Goal: Information Seeking & Learning: Learn about a topic

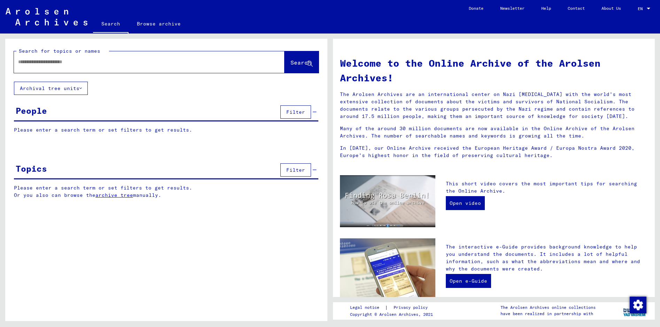
click at [121, 61] on input "text" at bounding box center [141, 61] width 246 height 7
type input "******"
click at [291, 60] on span "Search" at bounding box center [301, 62] width 21 height 7
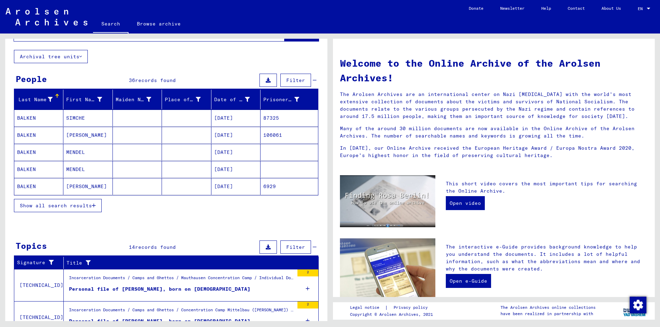
scroll to position [22, 0]
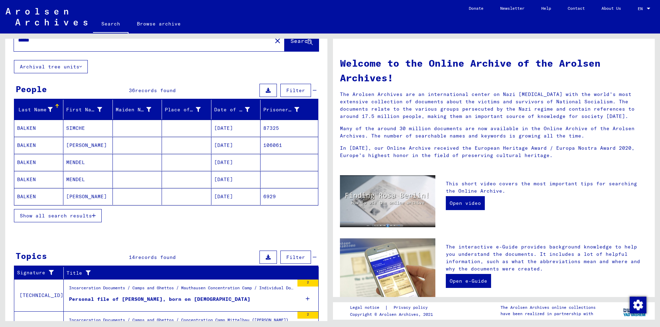
click at [75, 215] on span "Show all search results" at bounding box center [56, 215] width 72 height 6
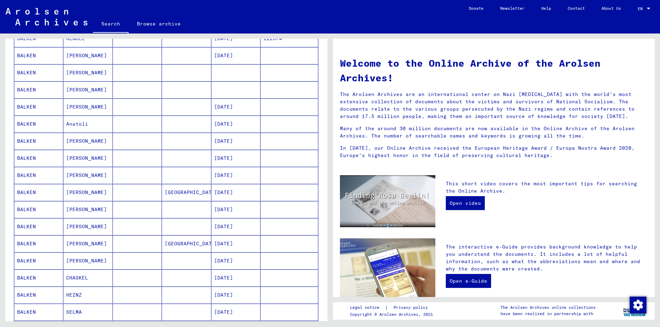
scroll to position [266, 0]
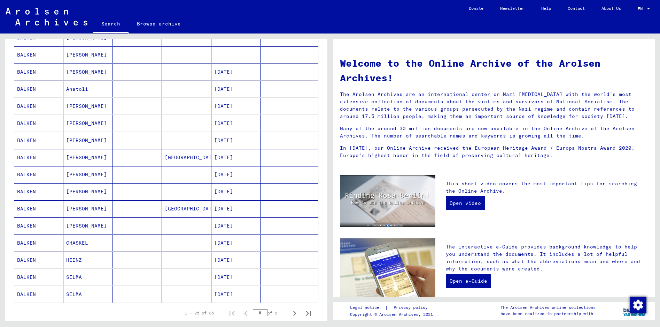
click at [80, 243] on mat-cell "CHASKEL" at bounding box center [87, 242] width 49 height 17
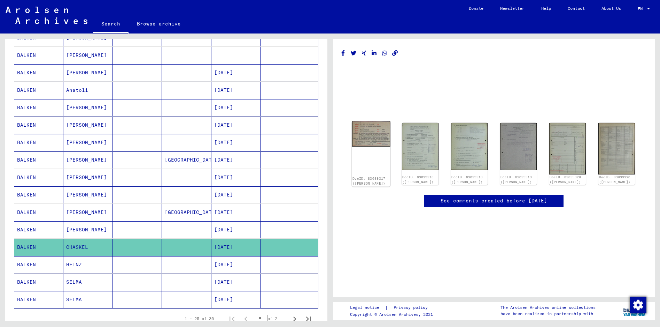
click at [373, 139] on img at bounding box center [371, 133] width 38 height 25
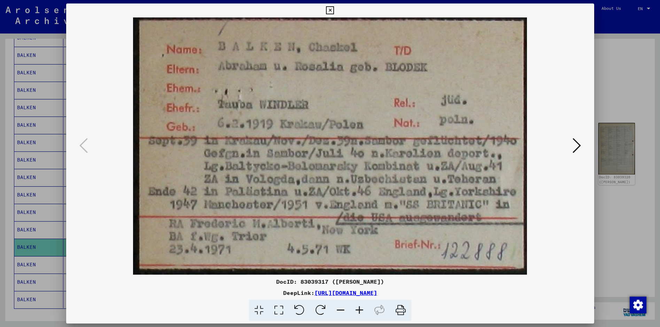
click at [567, 266] on img at bounding box center [330, 145] width 481 height 257
click at [377, 292] on link "[URL][DOMAIN_NAME]" at bounding box center [346, 292] width 63 height 7
click at [581, 146] on icon at bounding box center [577, 145] width 8 height 17
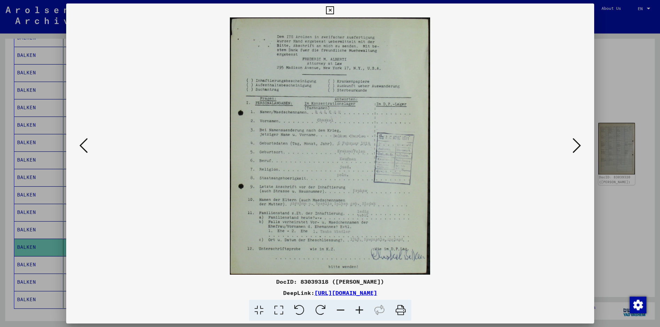
click at [461, 169] on img at bounding box center [330, 145] width 481 height 257
click at [575, 141] on icon at bounding box center [577, 145] width 8 height 17
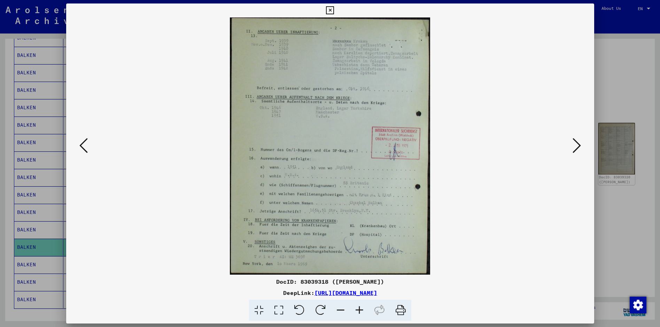
click at [504, 252] on img at bounding box center [330, 145] width 481 height 257
click at [575, 141] on icon at bounding box center [577, 145] width 8 height 17
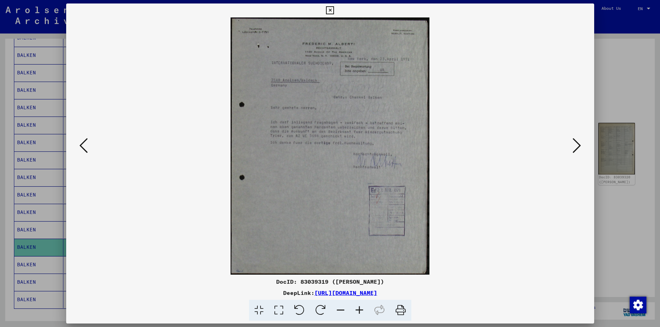
click at [275, 308] on icon at bounding box center [279, 309] width 20 height 21
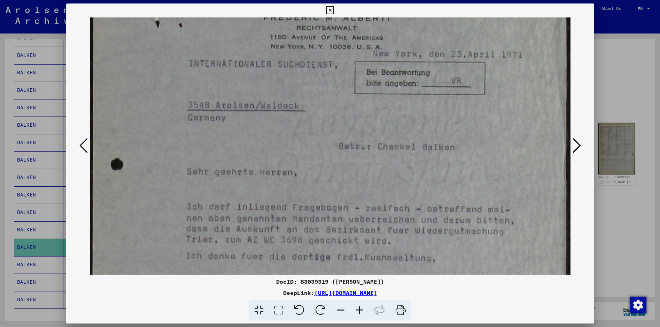
drag, startPoint x: 535, startPoint y: 196, endPoint x: 528, endPoint y: 134, distance: 62.8
click at [528, 132] on img at bounding box center [330, 264] width 481 height 621
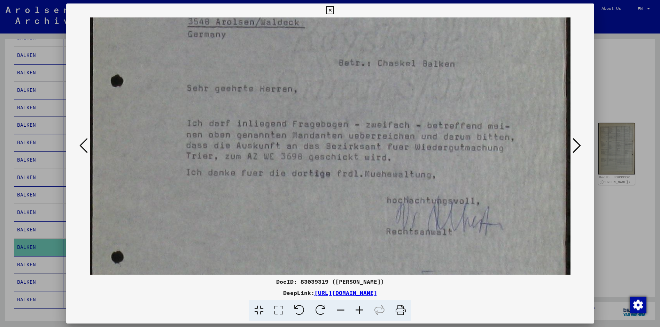
drag, startPoint x: 542, startPoint y: 229, endPoint x: 531, endPoint y: 147, distance: 82.3
click at [531, 147] on img at bounding box center [330, 181] width 481 height 621
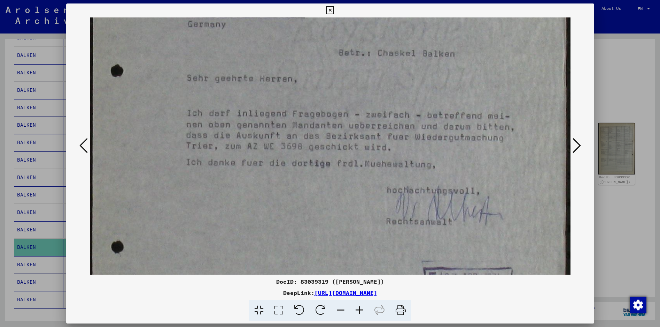
scroll to position [160, 0]
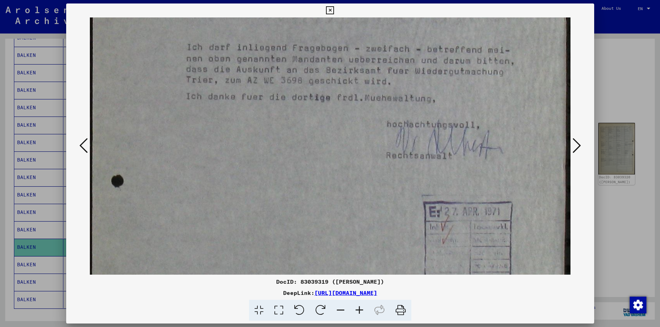
drag, startPoint x: 531, startPoint y: 246, endPoint x: 515, endPoint y: 170, distance: 77.6
click at [515, 170] on img at bounding box center [330, 105] width 481 height 621
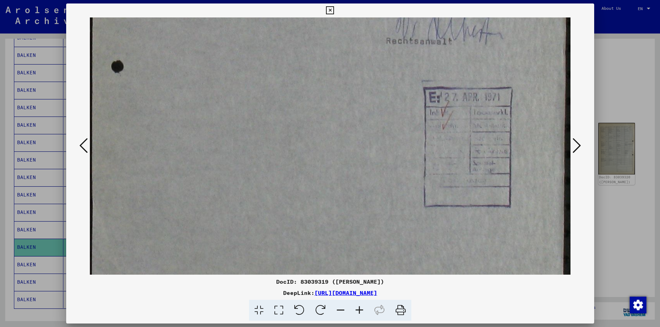
drag, startPoint x: 548, startPoint y: 261, endPoint x: 515, endPoint y: 146, distance: 119.0
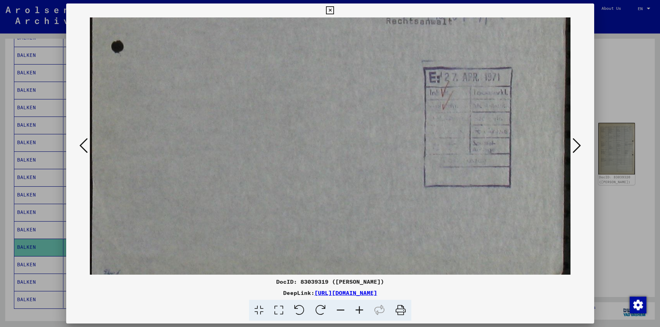
scroll to position [364, 0]
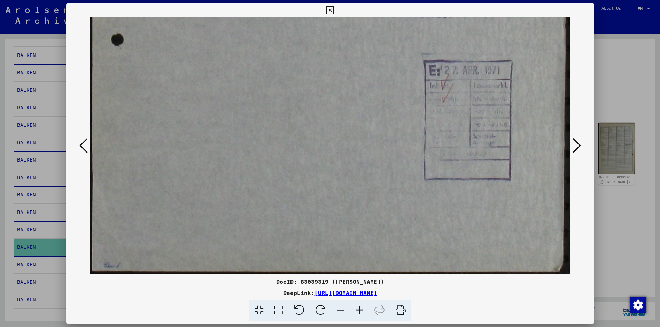
drag, startPoint x: 527, startPoint y: 235, endPoint x: 531, endPoint y: 150, distance: 85.5
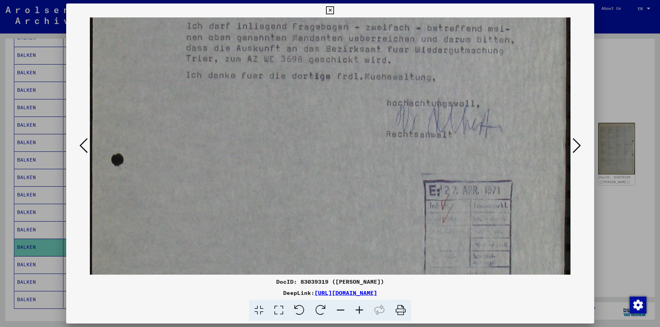
drag, startPoint x: 372, startPoint y: 142, endPoint x: 354, endPoint y: 215, distance: 75.0
click at [352, 276] on div "DocID: 83039319 ([PERSON_NAME]) DeepLink: [URL][DOMAIN_NAME]" at bounding box center [330, 161] width 528 height 317
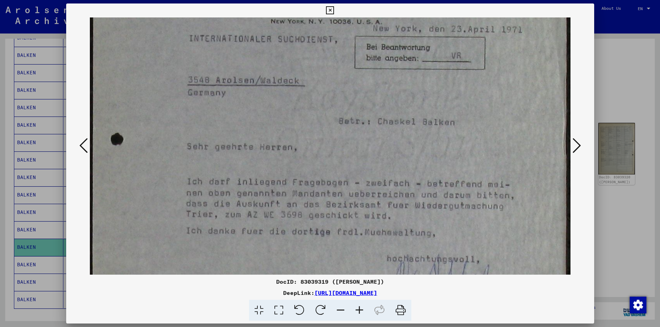
drag, startPoint x: 358, startPoint y: 133, endPoint x: 334, endPoint y: 275, distance: 143.5
click at [334, 275] on div "DocID: 83039319 ([PERSON_NAME]) DeepLink: [URL][DOMAIN_NAME]" at bounding box center [330, 161] width 528 height 317
click at [568, 266] on img at bounding box center [330, 239] width 481 height 621
click at [578, 145] on icon at bounding box center [577, 145] width 8 height 17
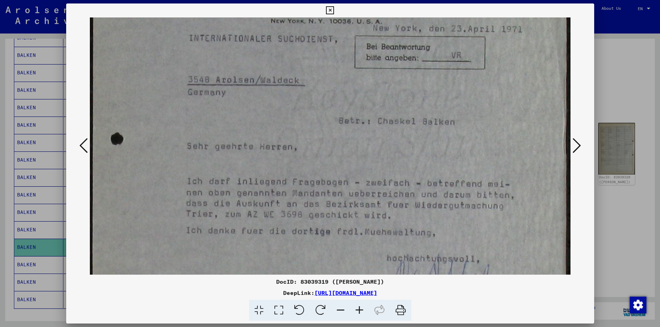
scroll to position [0, 0]
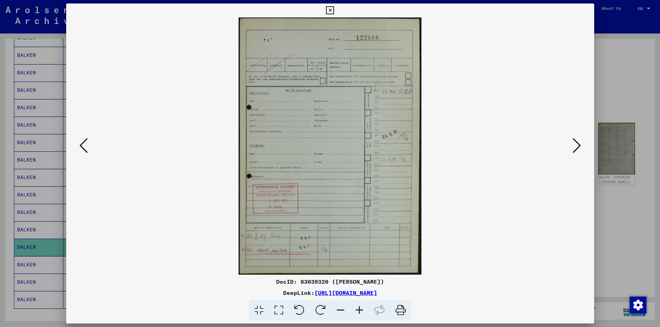
click at [532, 269] on img at bounding box center [330, 145] width 481 height 257
click at [577, 144] on icon at bounding box center [577, 145] width 8 height 17
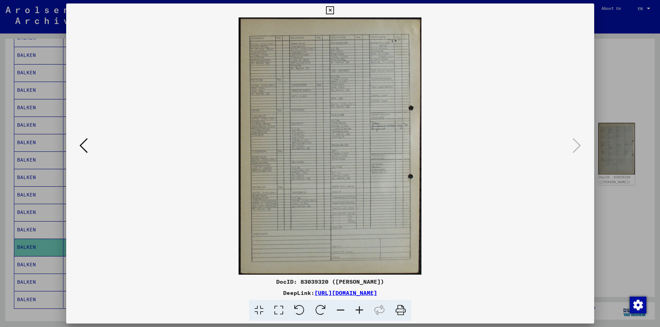
click at [506, 249] on img at bounding box center [330, 145] width 481 height 257
click at [331, 13] on icon at bounding box center [330, 10] width 8 height 8
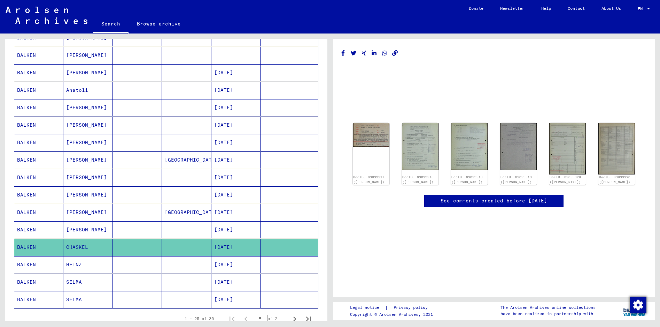
click at [73, 284] on mat-cell "SELMA" at bounding box center [87, 281] width 49 height 17
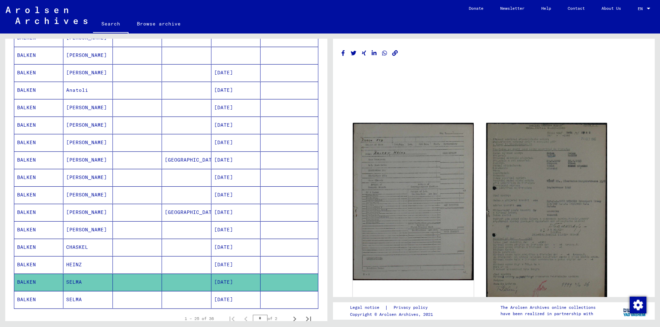
click at [73, 284] on mat-cell "SELMA" at bounding box center [87, 281] width 49 height 17
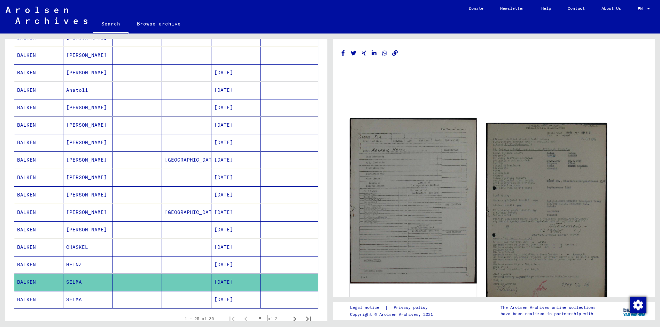
click at [385, 265] on img at bounding box center [413, 200] width 127 height 165
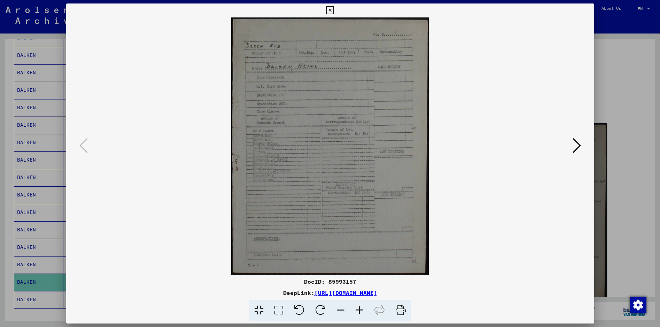
click at [276, 307] on icon at bounding box center [279, 309] width 20 height 21
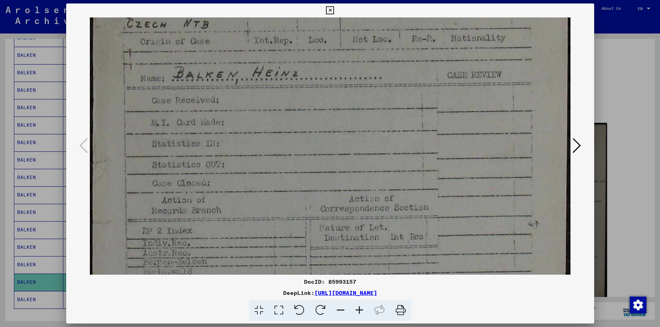
drag, startPoint x: 268, startPoint y: 242, endPoint x: 263, endPoint y: 179, distance: 62.9
click at [263, 179] on img at bounding box center [330, 267] width 481 height 625
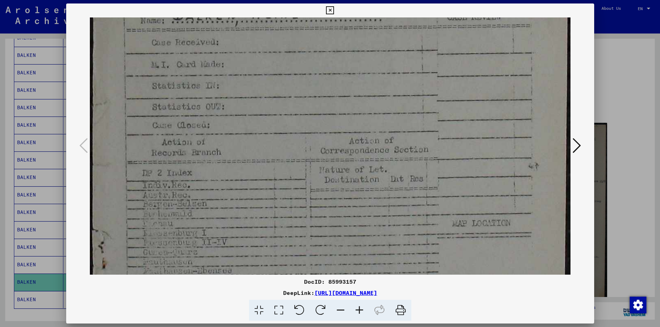
drag, startPoint x: 263, startPoint y: 238, endPoint x: 252, endPoint y: 180, distance: 59.0
click at [252, 180] on img at bounding box center [330, 209] width 481 height 625
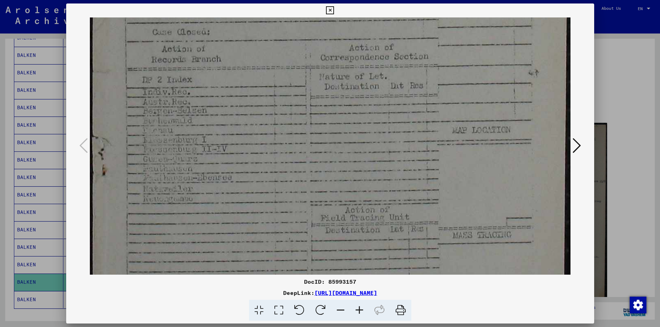
drag, startPoint x: 256, startPoint y: 216, endPoint x: 241, endPoint y: 123, distance: 94.2
click at [241, 123] on img at bounding box center [330, 116] width 481 height 625
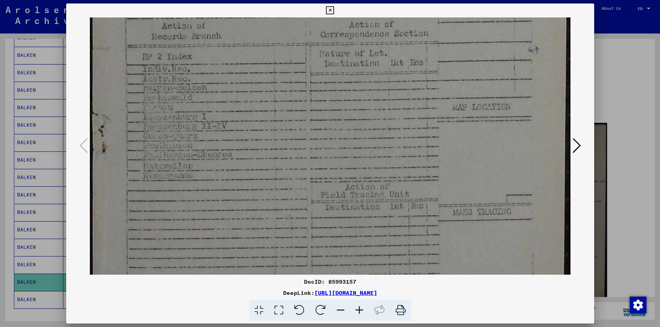
scroll to position [266, 0]
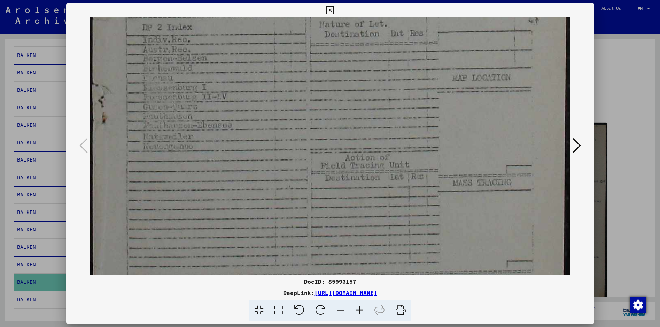
drag, startPoint x: 257, startPoint y: 220, endPoint x: 249, endPoint y: 168, distance: 52.9
click at [249, 168] on img at bounding box center [330, 64] width 481 height 625
click at [580, 143] on icon at bounding box center [577, 145] width 8 height 17
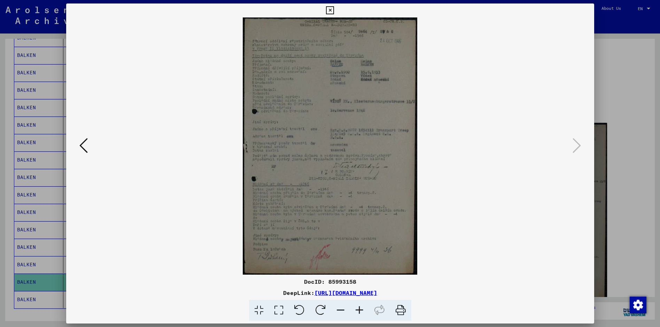
click at [279, 308] on icon at bounding box center [279, 309] width 20 height 21
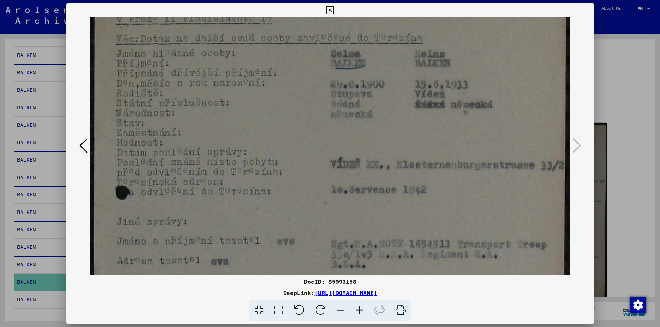
drag, startPoint x: 289, startPoint y: 223, endPoint x: 265, endPoint y: 139, distance: 87.3
click at [265, 139] on img at bounding box center [330, 287] width 481 height 708
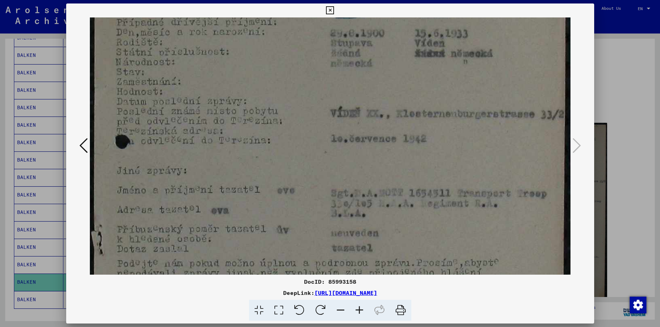
drag, startPoint x: 308, startPoint y: 202, endPoint x: 275, endPoint y: 155, distance: 57.4
click at [275, 155] on img at bounding box center [330, 237] width 481 height 708
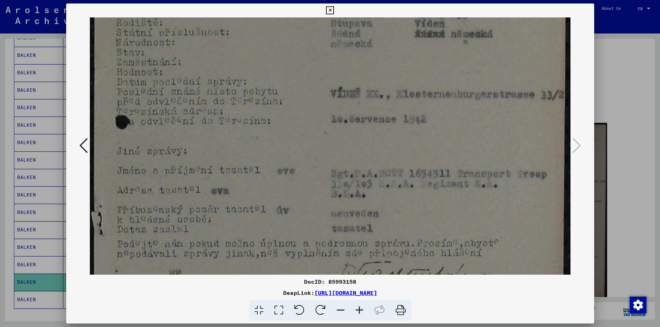
scroll to position [155, 0]
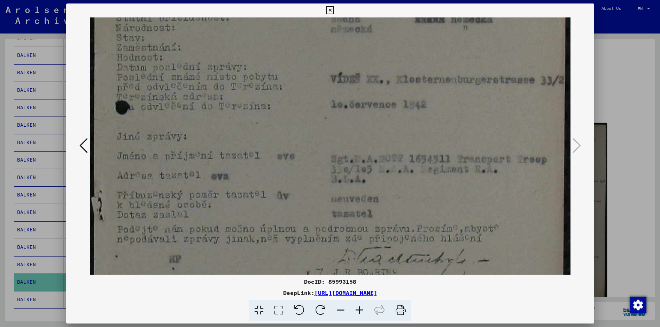
drag, startPoint x: 296, startPoint y: 213, endPoint x: 289, endPoint y: 178, distance: 35.2
click at [289, 178] on img at bounding box center [330, 202] width 481 height 708
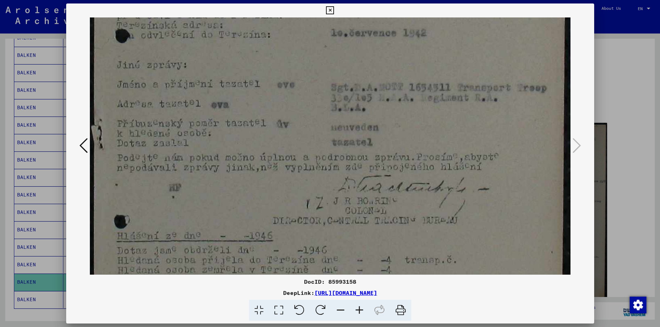
scroll to position [248, 0]
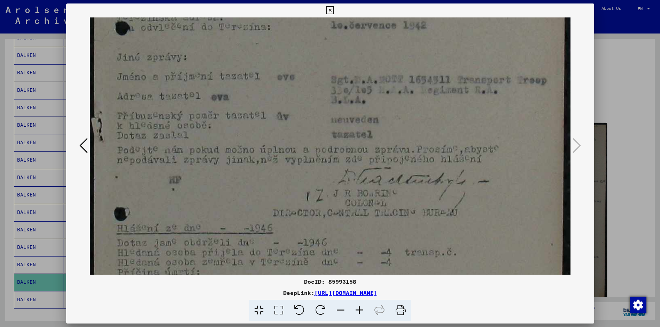
drag, startPoint x: 303, startPoint y: 203, endPoint x: 289, endPoint y: 124, distance: 80.3
click at [289, 124] on img at bounding box center [330, 123] width 481 height 708
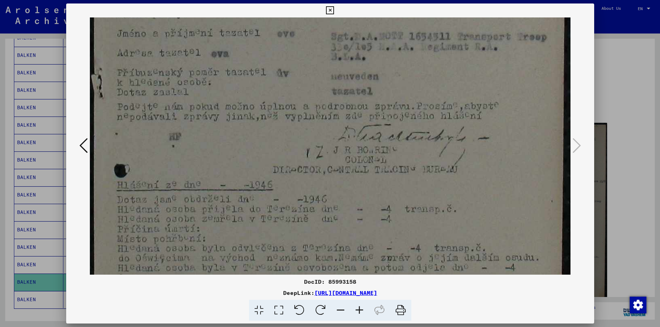
drag, startPoint x: 266, startPoint y: 175, endPoint x: 260, endPoint y: 132, distance: 43.3
click at [260, 132] on img at bounding box center [330, 80] width 481 height 708
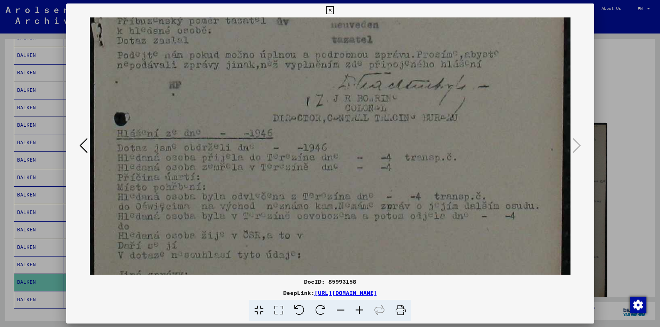
scroll to position [343, 0]
drag, startPoint x: 271, startPoint y: 207, endPoint x: 262, endPoint y: 155, distance: 52.8
click at [262, 155] on img at bounding box center [330, 28] width 481 height 708
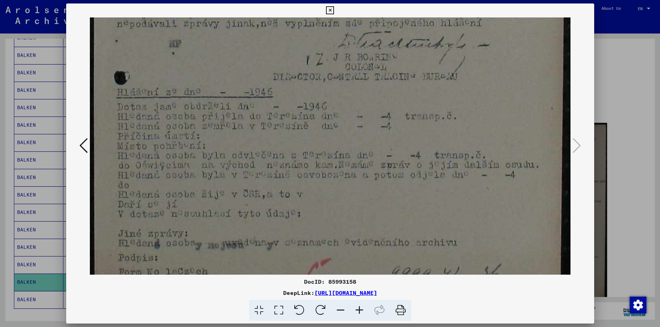
scroll to position [386, 0]
drag, startPoint x: 284, startPoint y: 187, endPoint x: 278, endPoint y: 144, distance: 43.6
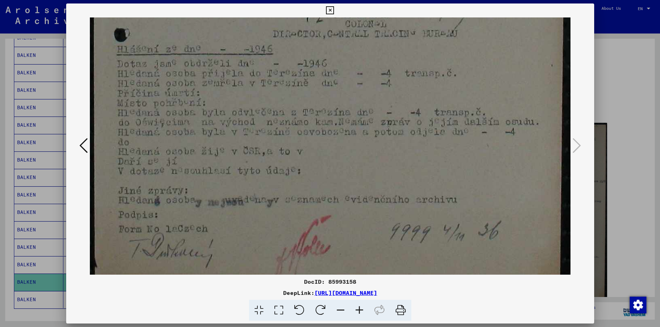
scroll to position [430, 0]
drag, startPoint x: 328, startPoint y: 200, endPoint x: 321, endPoint y: 156, distance: 44.1
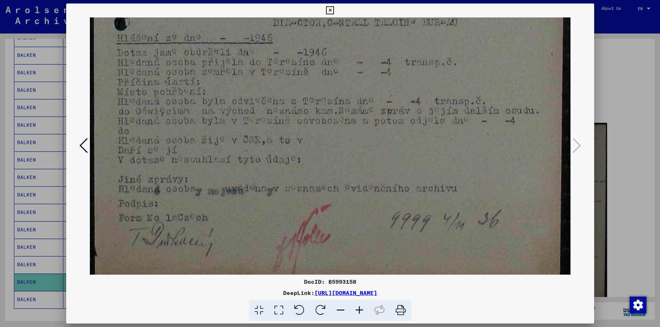
scroll to position [452, 0]
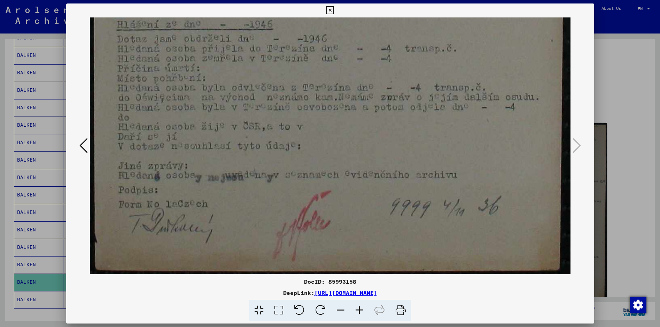
drag, startPoint x: 276, startPoint y: 212, endPoint x: 271, endPoint y: 150, distance: 62.2
click at [329, 10] on icon at bounding box center [330, 10] width 8 height 8
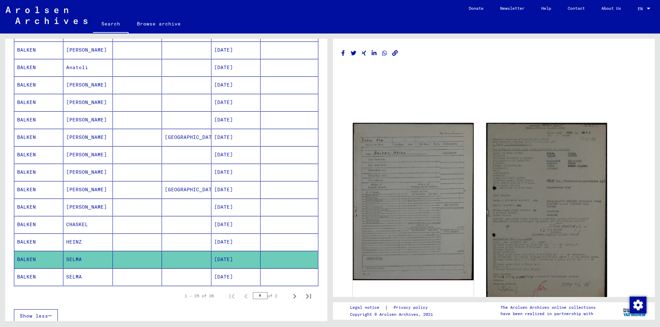
scroll to position [304, 0]
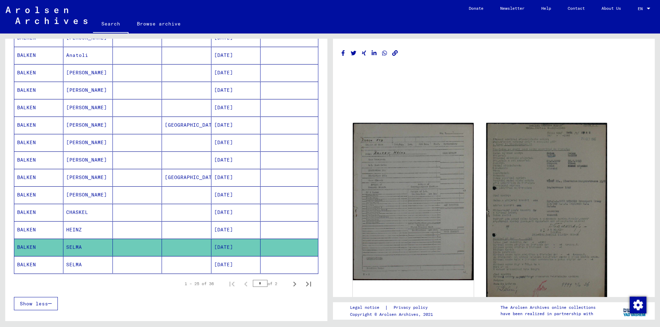
click at [78, 159] on mat-cell "[PERSON_NAME]" at bounding box center [87, 159] width 49 height 17
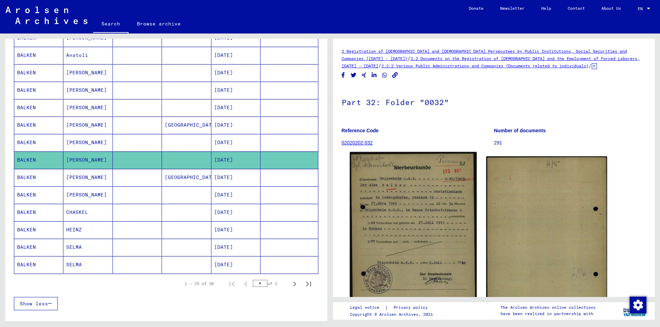
click at [389, 217] on img at bounding box center [413, 240] width 127 height 177
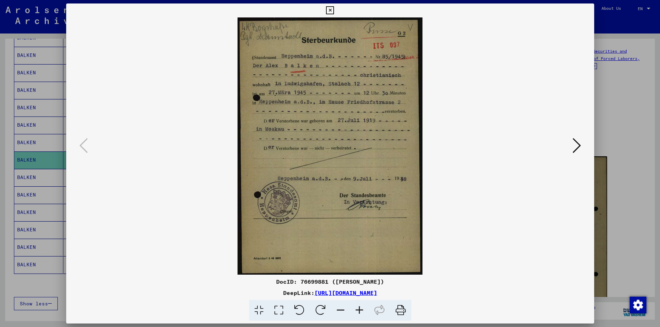
click at [330, 10] on icon at bounding box center [330, 10] width 8 height 8
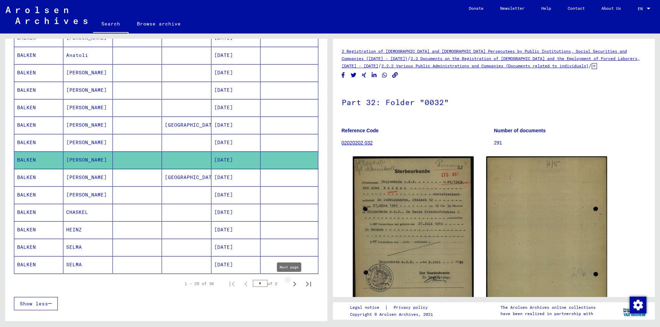
click at [293, 283] on icon "Next page" at bounding box center [295, 284] width 10 height 10
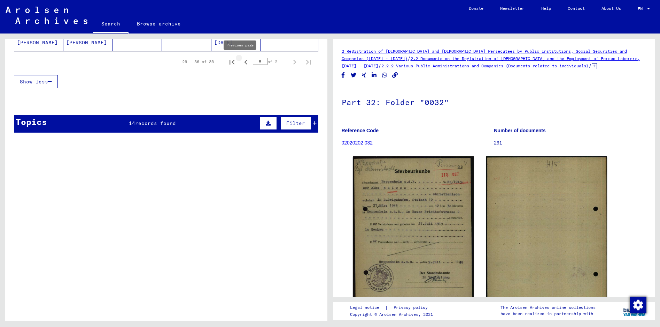
click at [244, 62] on icon "Previous page" at bounding box center [245, 62] width 3 height 5
type input "*"
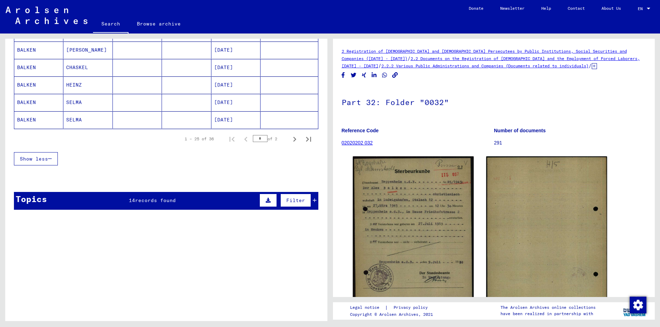
scroll to position [455, 0]
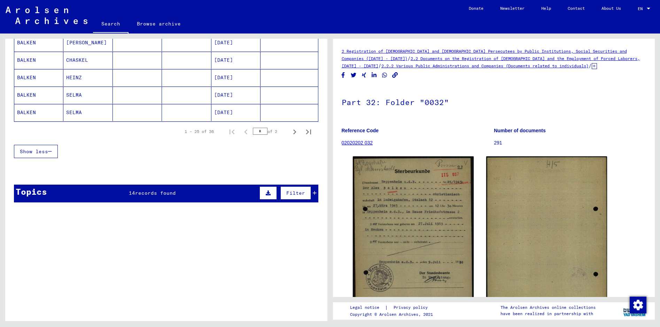
click at [147, 196] on div "14 records found" at bounding box center [152, 192] width 47 height 7
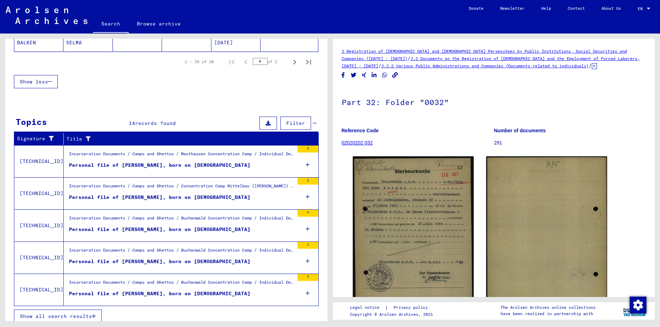
scroll to position [531, 0]
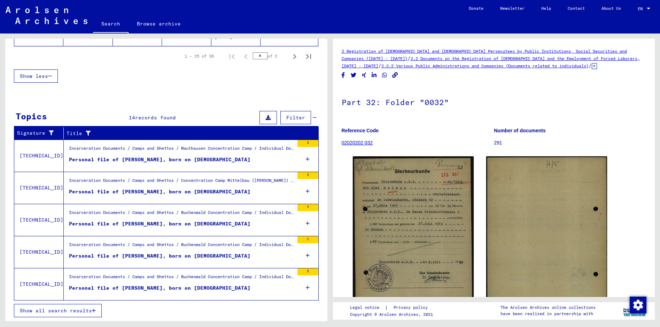
click at [87, 311] on span "Show all search results" at bounding box center [56, 310] width 72 height 6
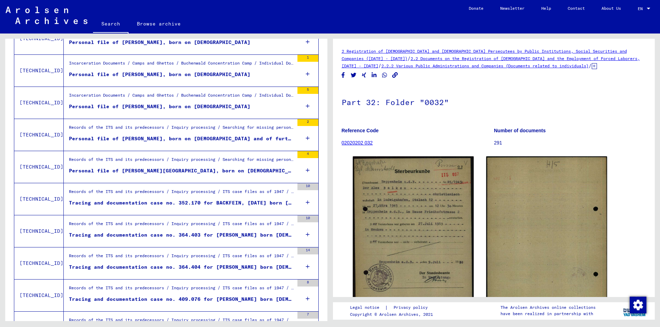
scroll to position [204, 0]
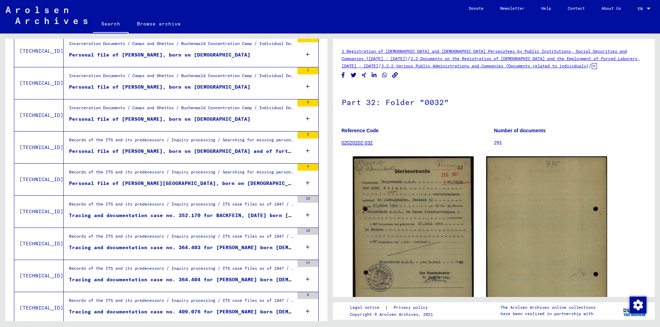
click at [159, 118] on div "Personal file of [PERSON_NAME], born on [DEMOGRAPHIC_DATA]" at bounding box center [160, 118] width 182 height 7
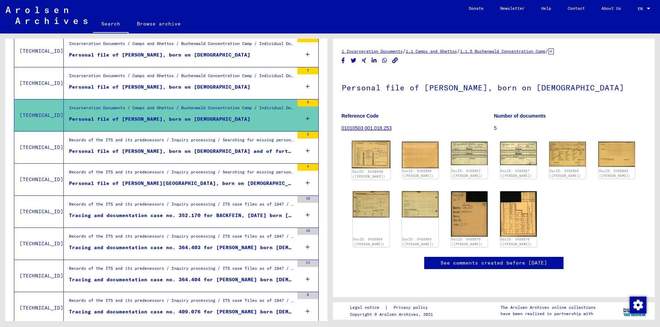
click at [377, 161] on img at bounding box center [371, 155] width 38 height 28
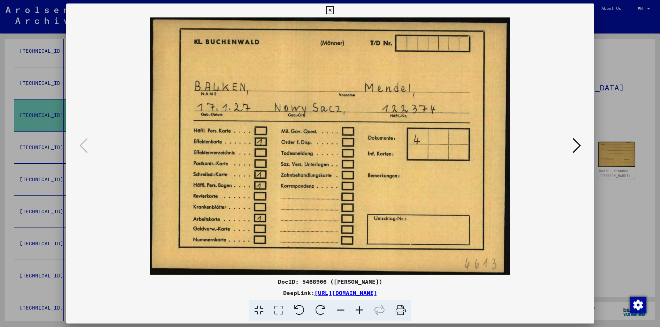
click at [560, 268] on img at bounding box center [330, 145] width 481 height 257
click at [578, 148] on icon at bounding box center [577, 145] width 8 height 17
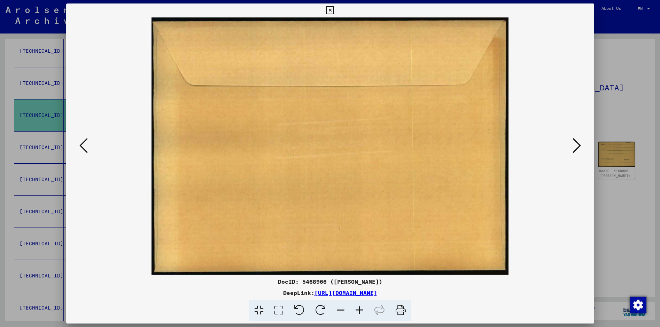
click at [579, 145] on icon at bounding box center [577, 145] width 8 height 17
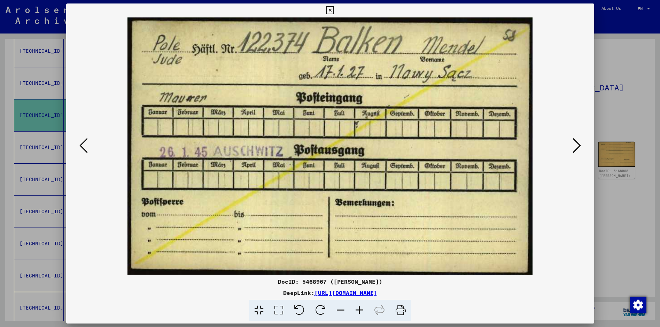
click at [556, 266] on img at bounding box center [330, 145] width 481 height 257
click at [581, 144] on icon at bounding box center [577, 145] width 8 height 17
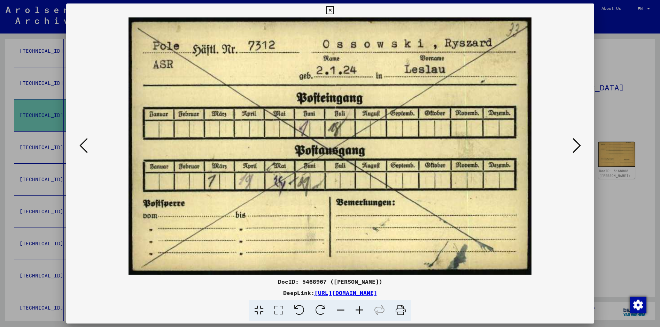
click at [574, 290] on div "DeepLink: [URL][DOMAIN_NAME]" at bounding box center [330, 292] width 528 height 8
click at [580, 145] on icon at bounding box center [577, 145] width 8 height 17
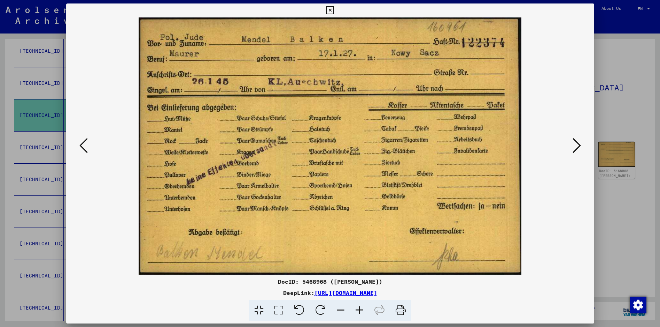
click at [572, 264] on div at bounding box center [330, 145] width 528 height 257
click at [580, 146] on icon at bounding box center [577, 145] width 8 height 17
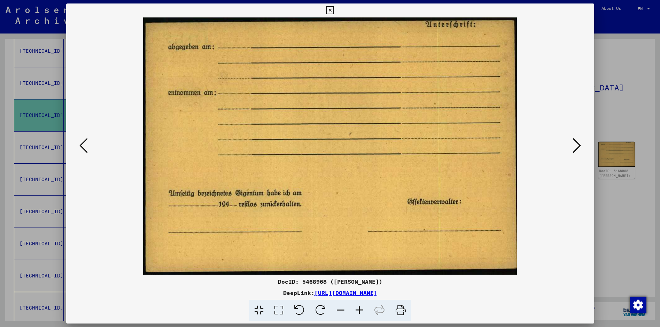
click at [577, 145] on icon at bounding box center [577, 145] width 8 height 17
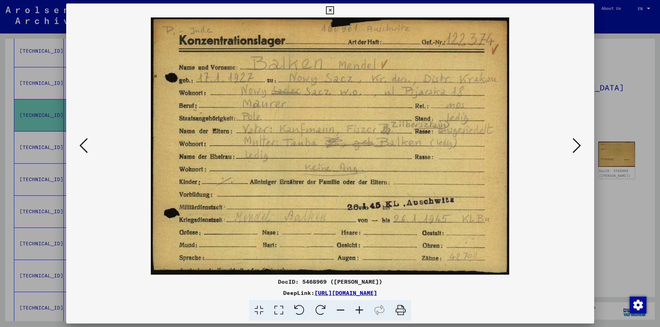
click at [558, 259] on img at bounding box center [330, 145] width 481 height 257
click at [277, 309] on icon at bounding box center [279, 309] width 20 height 21
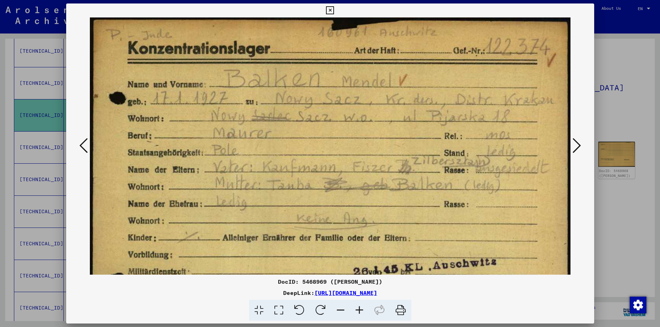
click at [580, 144] on icon at bounding box center [577, 145] width 8 height 17
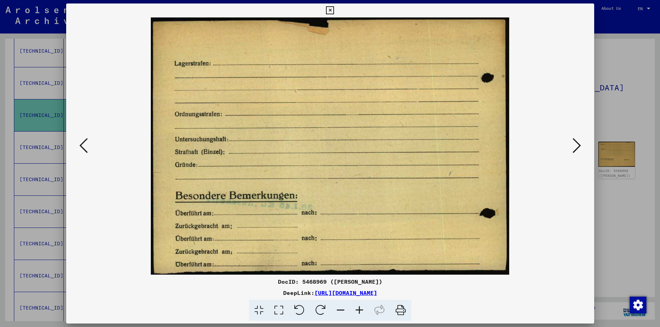
click at [580, 144] on icon at bounding box center [577, 145] width 8 height 17
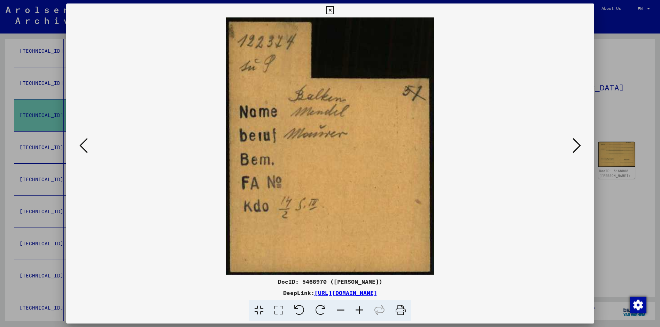
click at [509, 251] on img at bounding box center [330, 145] width 481 height 257
click at [579, 144] on icon at bounding box center [577, 145] width 8 height 17
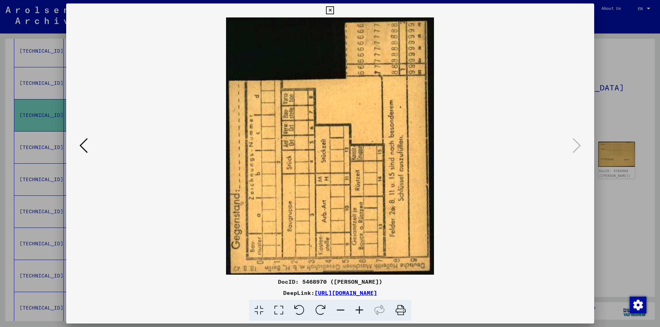
click at [526, 268] on img at bounding box center [330, 145] width 481 height 257
click at [330, 8] on icon at bounding box center [330, 10] width 8 height 8
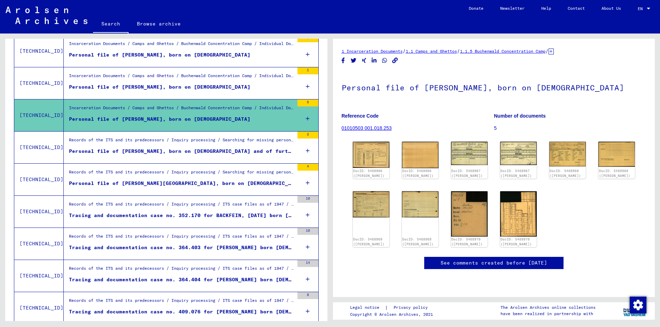
click at [152, 213] on div "Tracing and documentation case no. 352.170 for BACKFEIN, [DATE] born [DEMOGRAPH…" at bounding box center [181, 215] width 225 height 7
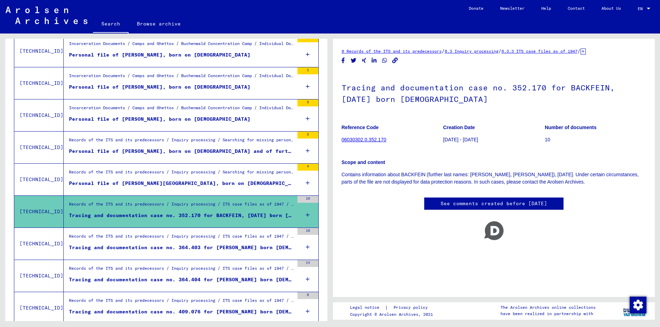
click at [151, 215] on div "Tracing and documentation case no. 352.170 for BACKFEIN, [DATE] born [DEMOGRAPH…" at bounding box center [181, 215] width 225 height 7
click at [302, 200] on mat-cell at bounding box center [289, 207] width 57 height 17
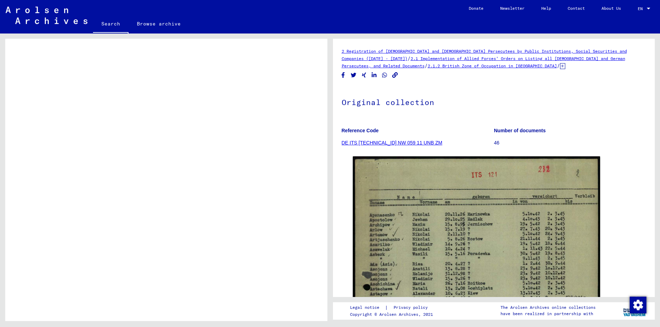
click at [411, 141] on link "DE ITS [TECHNICAL_ID] NW 059 11 UNB ZM" at bounding box center [392, 143] width 101 height 6
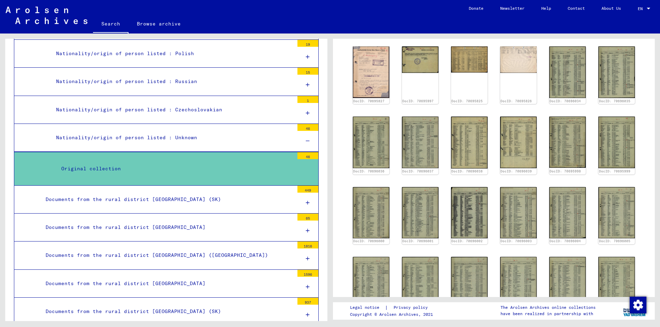
scroll to position [105, 0]
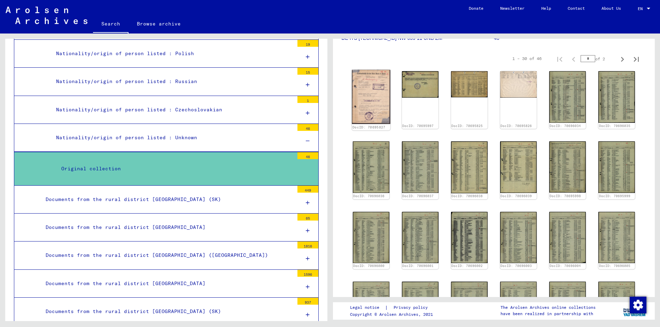
click at [380, 99] on img at bounding box center [371, 97] width 38 height 54
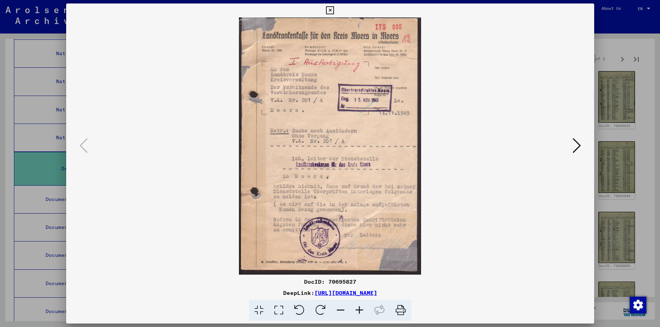
click at [380, 99] on img at bounding box center [330, 145] width 481 height 257
click at [458, 229] on img at bounding box center [330, 145] width 481 height 257
click at [579, 145] on icon at bounding box center [577, 145] width 8 height 17
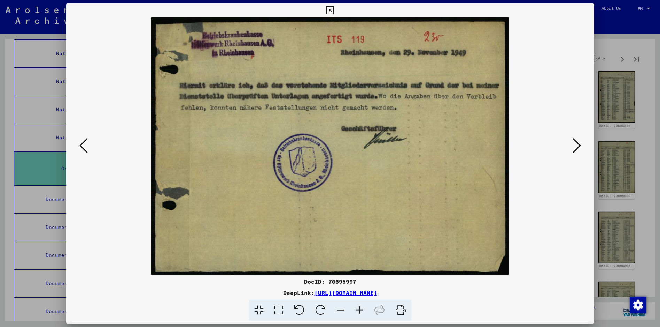
click at [550, 261] on img at bounding box center [330, 145] width 481 height 257
click at [579, 143] on icon at bounding box center [577, 145] width 8 height 17
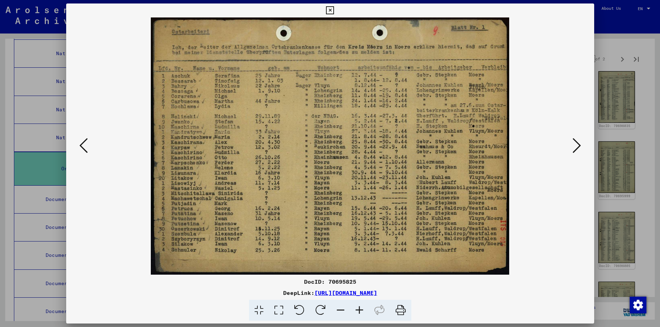
click at [579, 143] on icon at bounding box center [577, 145] width 8 height 17
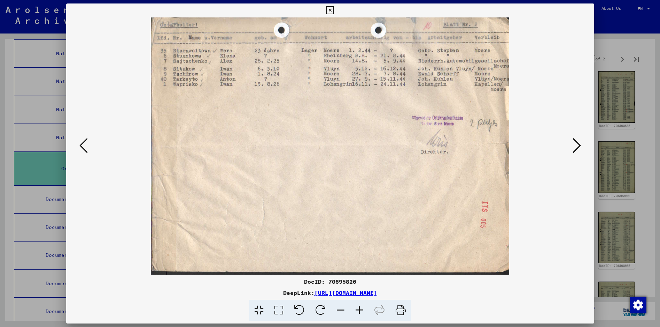
click at [579, 143] on icon at bounding box center [577, 145] width 8 height 17
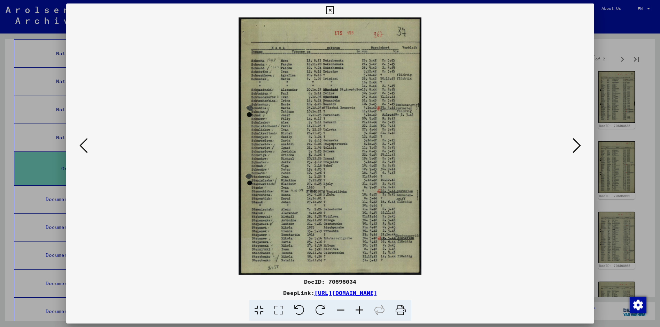
click at [579, 143] on icon at bounding box center [577, 145] width 8 height 17
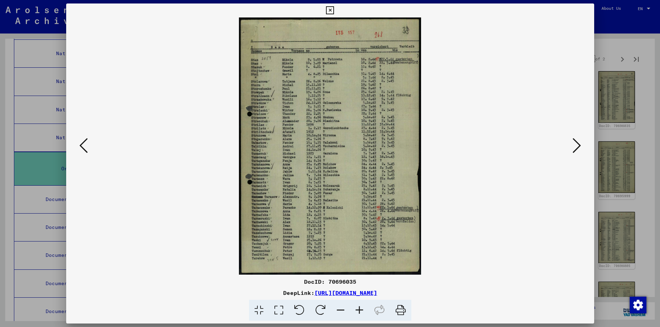
click at [579, 143] on icon at bounding box center [577, 145] width 8 height 17
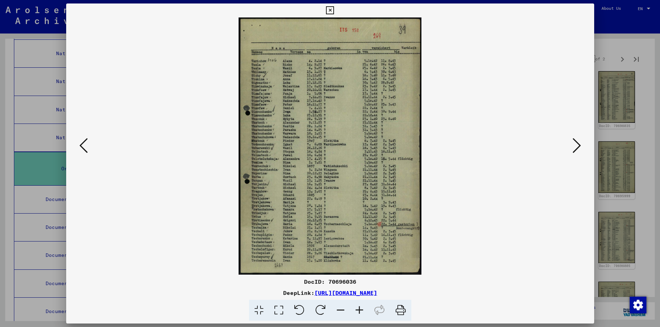
click at [579, 143] on icon at bounding box center [577, 145] width 8 height 17
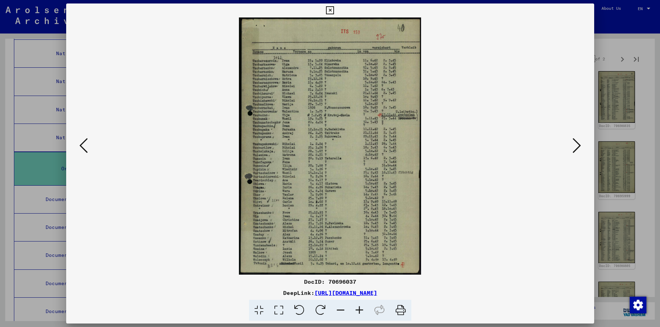
click at [579, 143] on icon at bounding box center [577, 145] width 8 height 17
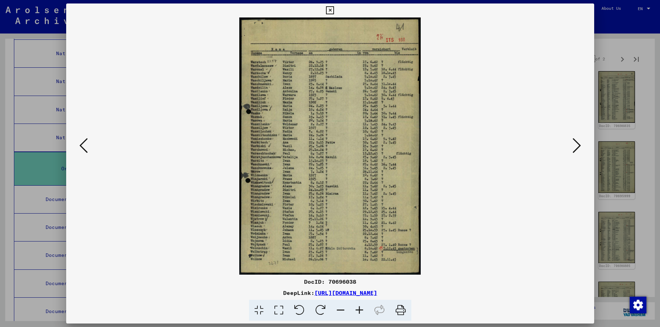
click at [579, 143] on icon at bounding box center [577, 145] width 8 height 17
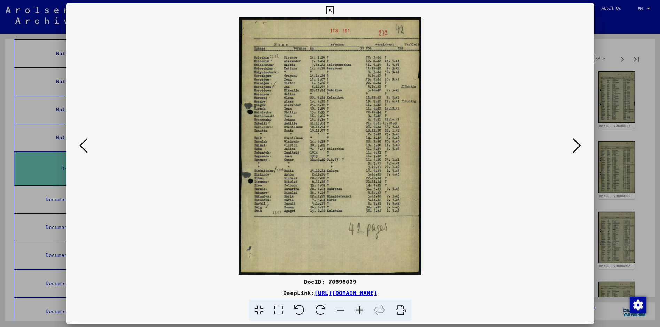
click at [579, 143] on icon at bounding box center [577, 145] width 8 height 17
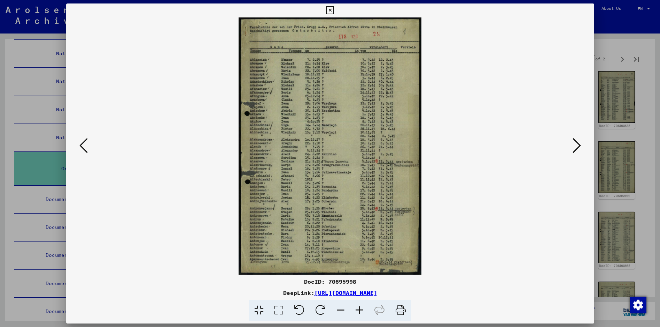
click at [579, 143] on icon at bounding box center [577, 145] width 8 height 17
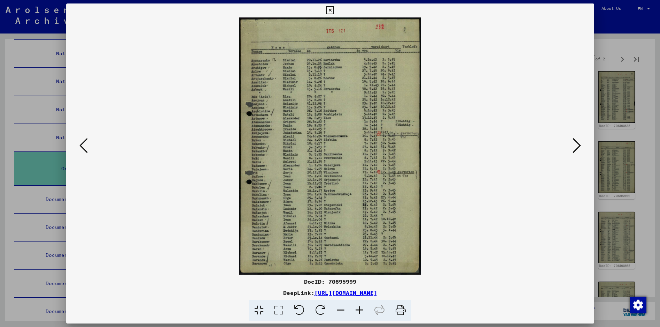
click at [579, 143] on icon at bounding box center [577, 145] width 8 height 17
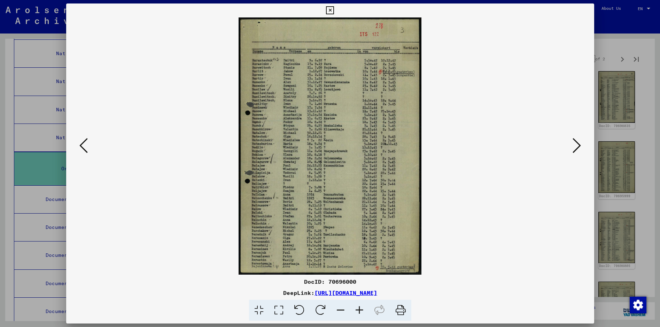
click at [579, 143] on icon at bounding box center [577, 145] width 8 height 17
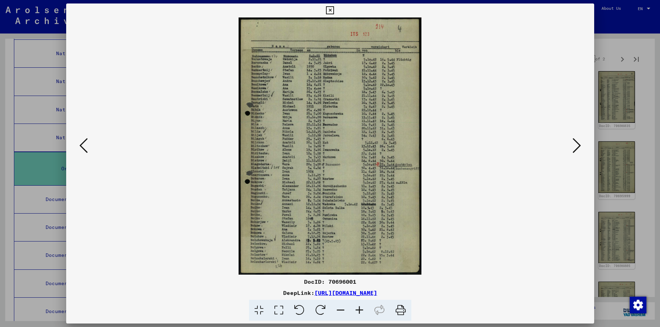
click at [579, 143] on icon at bounding box center [577, 145] width 8 height 17
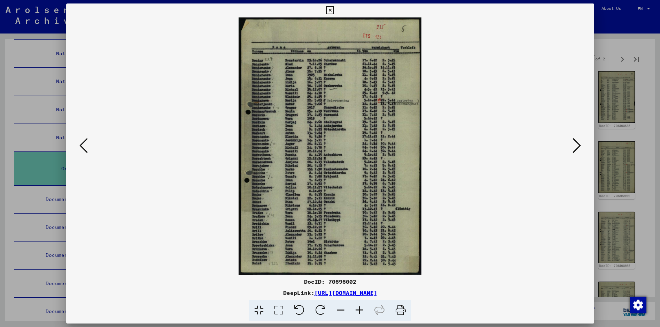
click at [579, 143] on icon at bounding box center [577, 145] width 8 height 17
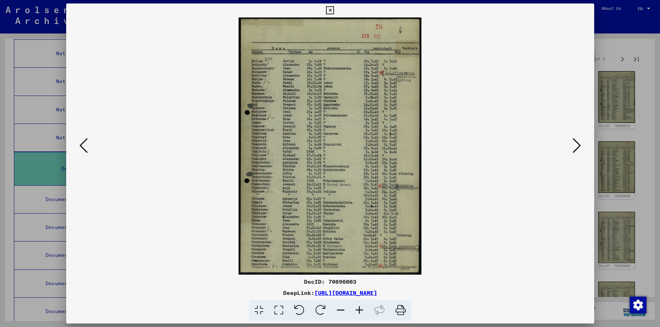
click at [579, 143] on icon at bounding box center [577, 145] width 8 height 17
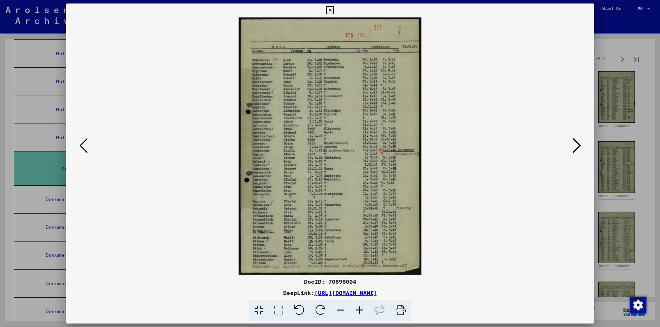
click at [579, 143] on icon at bounding box center [577, 145] width 8 height 17
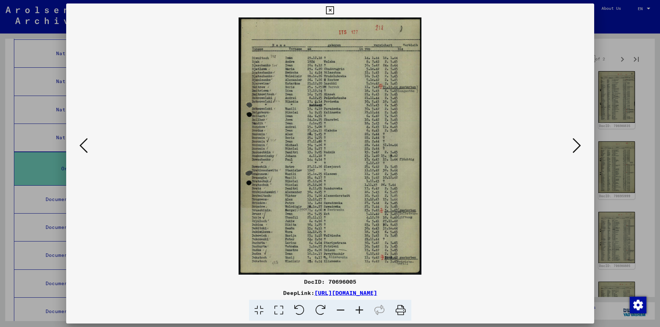
click at [579, 143] on icon at bounding box center [577, 145] width 8 height 17
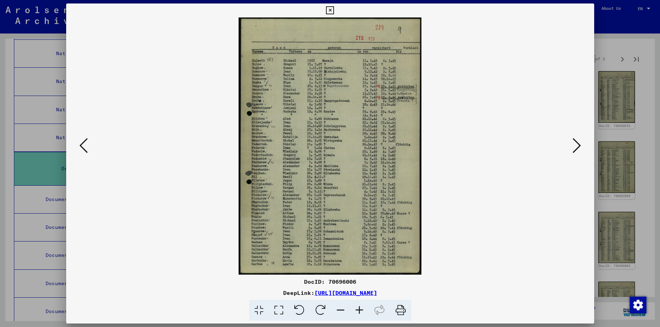
click at [579, 143] on icon at bounding box center [577, 145] width 8 height 17
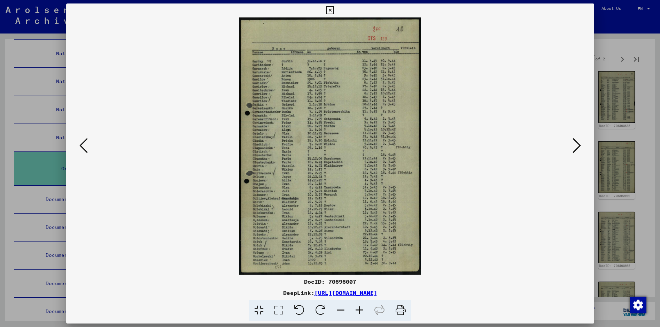
click at [579, 143] on icon at bounding box center [577, 145] width 8 height 17
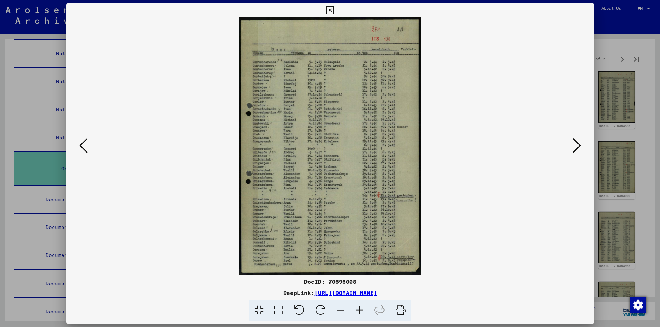
click at [579, 143] on icon at bounding box center [577, 145] width 8 height 17
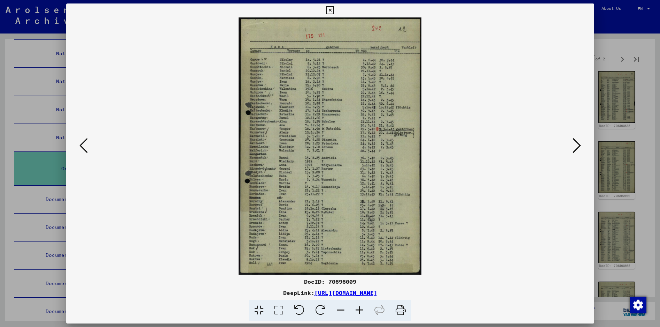
click at [579, 143] on icon at bounding box center [577, 145] width 8 height 17
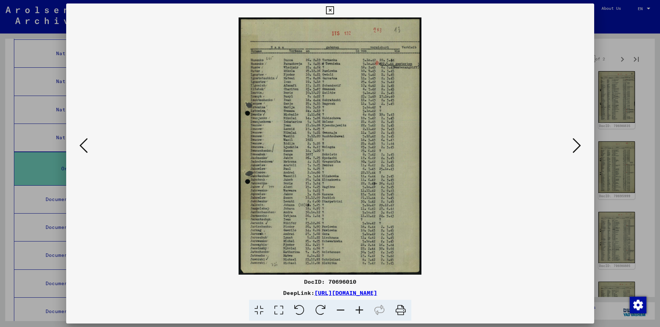
click at [579, 143] on icon at bounding box center [577, 145] width 8 height 17
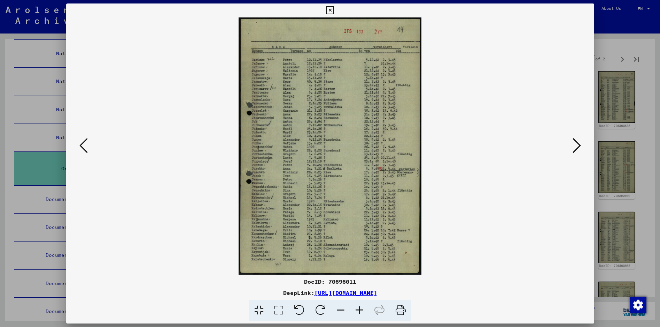
click at [579, 143] on icon at bounding box center [577, 145] width 8 height 17
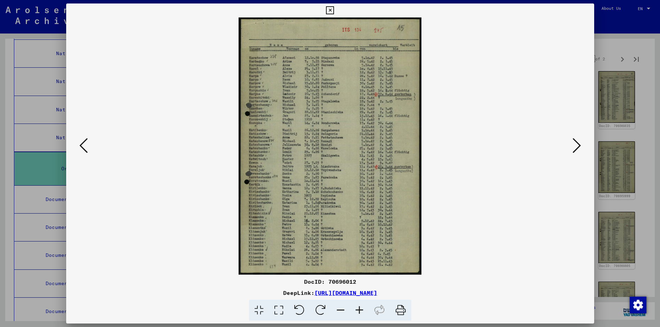
click at [579, 143] on icon at bounding box center [577, 145] width 8 height 17
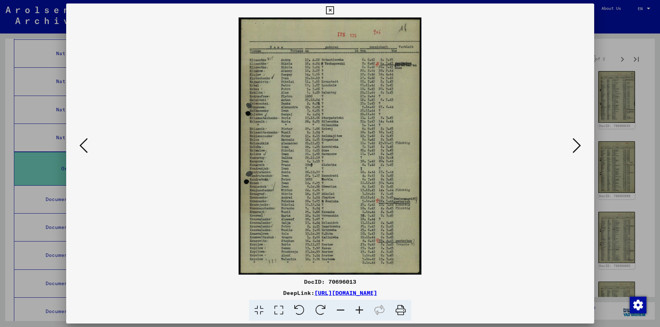
click at [579, 143] on icon at bounding box center [577, 145] width 8 height 17
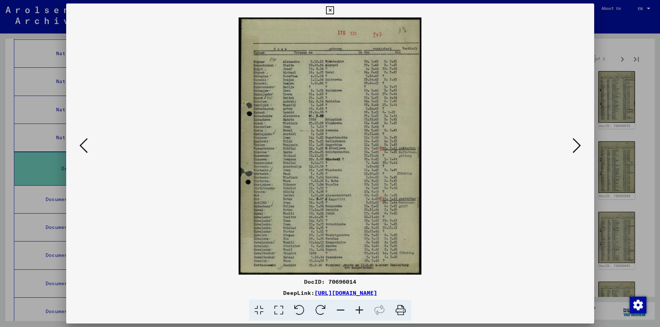
click at [579, 143] on icon at bounding box center [577, 145] width 8 height 17
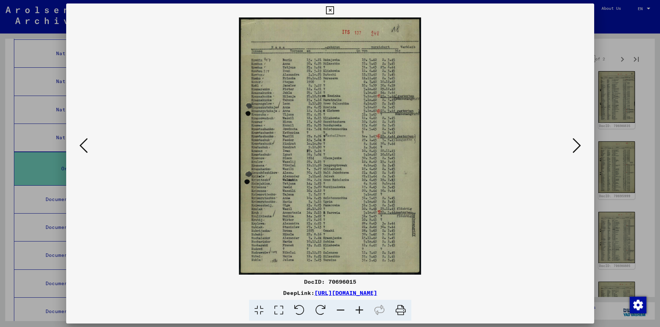
click at [579, 143] on icon at bounding box center [577, 145] width 8 height 17
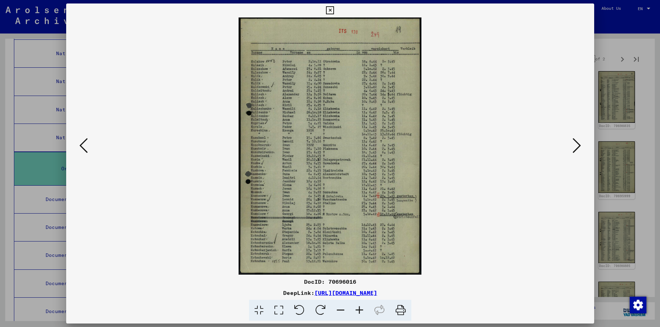
click at [579, 143] on icon at bounding box center [577, 145] width 8 height 17
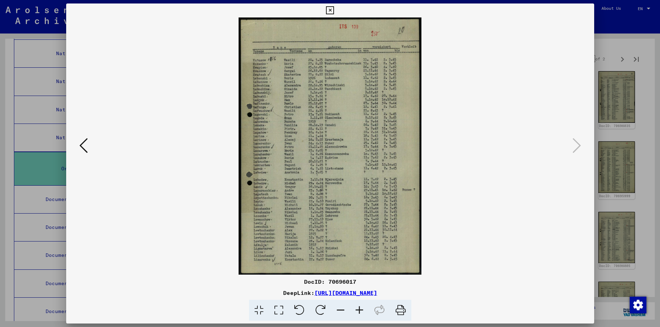
click at [331, 9] on icon at bounding box center [330, 10] width 8 height 8
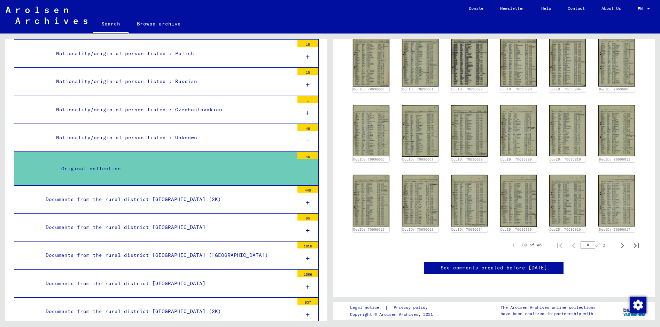
scroll to position [348, 0]
click at [618, 240] on icon "Next page" at bounding box center [623, 245] width 10 height 10
type input "*"
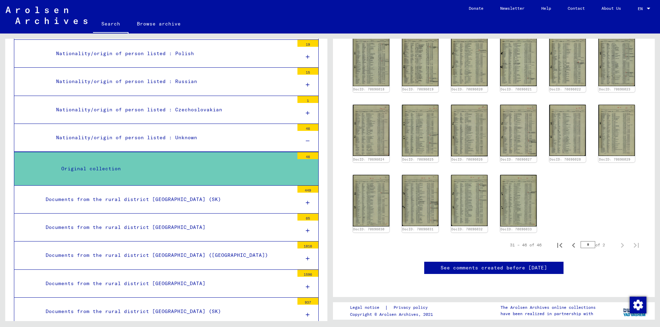
click at [107, 198] on div "Documents from the rural district [GEOGRAPHIC_DATA] (SK)" at bounding box center [167, 199] width 254 height 14
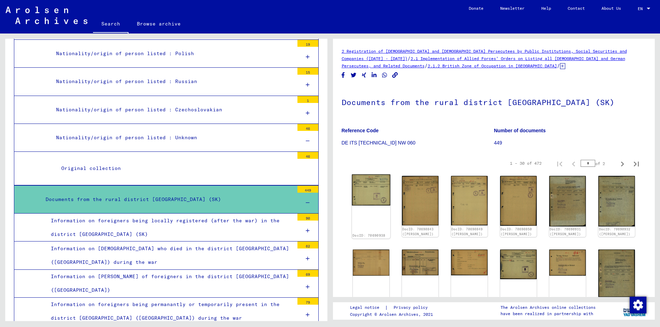
click at [371, 193] on img at bounding box center [371, 189] width 38 height 31
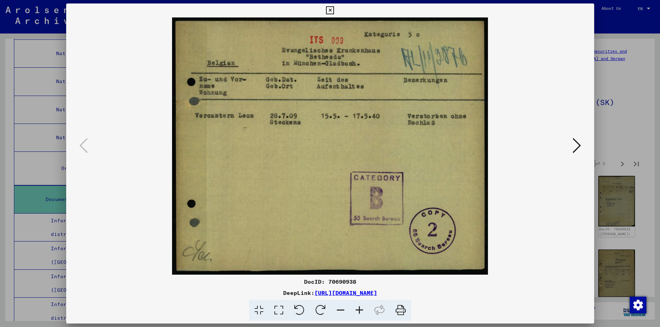
click at [578, 144] on icon at bounding box center [577, 145] width 8 height 17
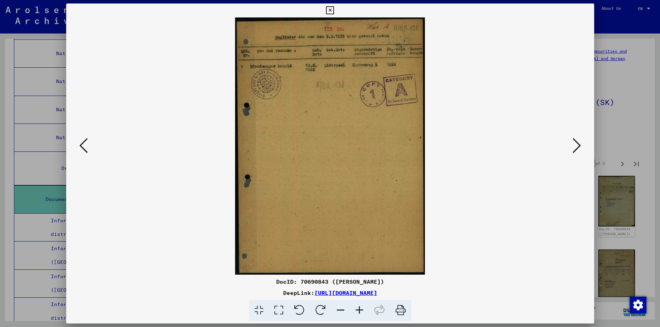
click at [578, 144] on icon at bounding box center [577, 145] width 8 height 17
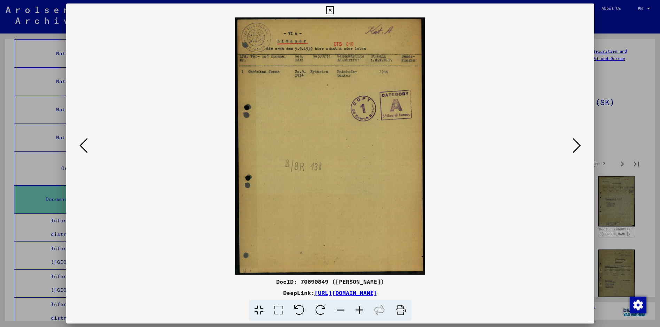
click at [578, 144] on icon at bounding box center [577, 145] width 8 height 17
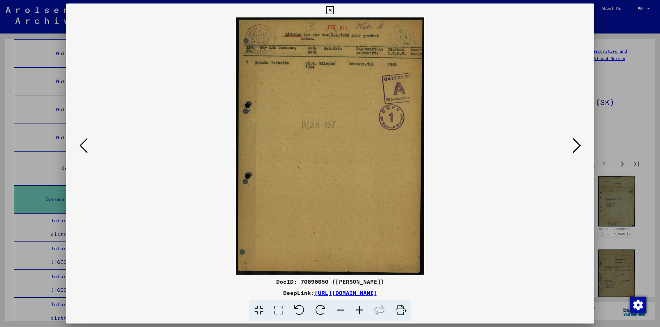
click at [578, 144] on icon at bounding box center [577, 145] width 8 height 17
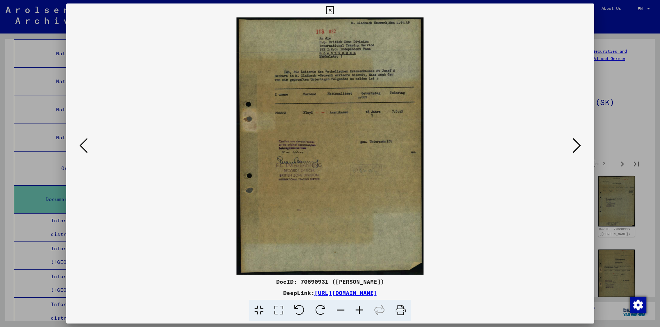
click at [578, 144] on icon at bounding box center [577, 145] width 8 height 17
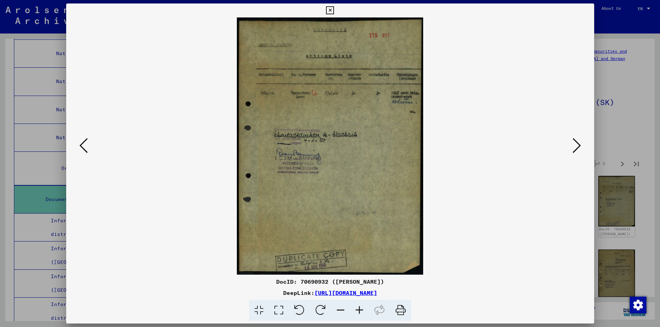
click at [578, 144] on icon at bounding box center [577, 145] width 8 height 17
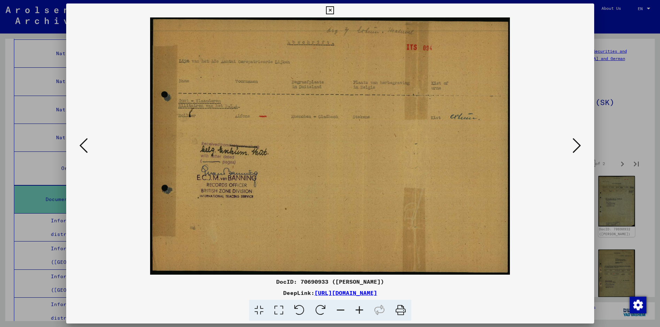
click at [579, 145] on icon at bounding box center [577, 145] width 8 height 17
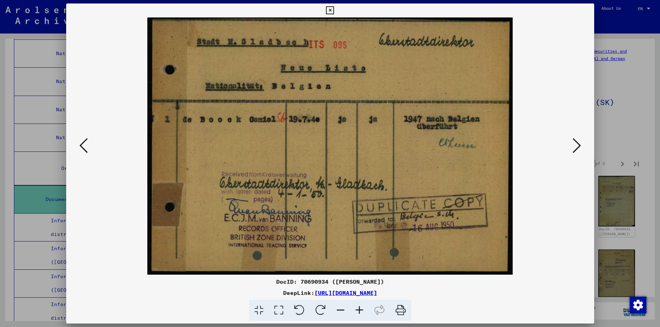
click at [328, 9] on icon at bounding box center [330, 10] width 8 height 8
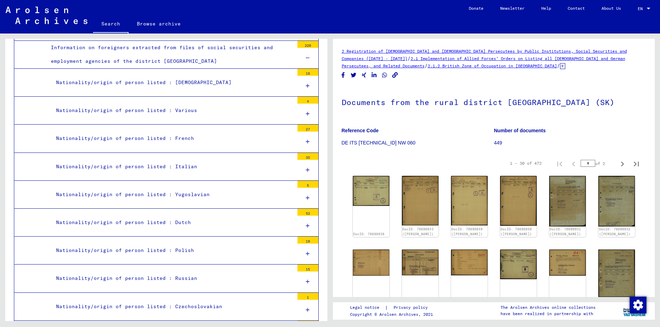
scroll to position [2145, 0]
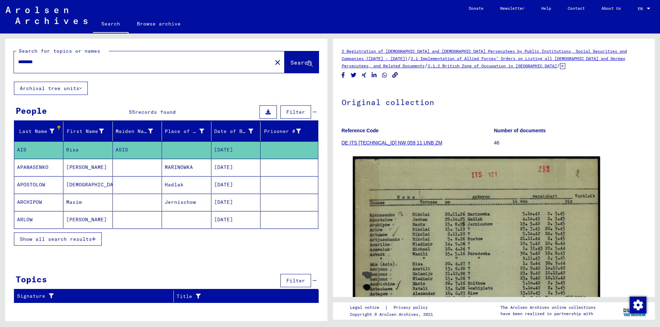
click at [69, 238] on span "Show all search results" at bounding box center [56, 239] width 72 height 6
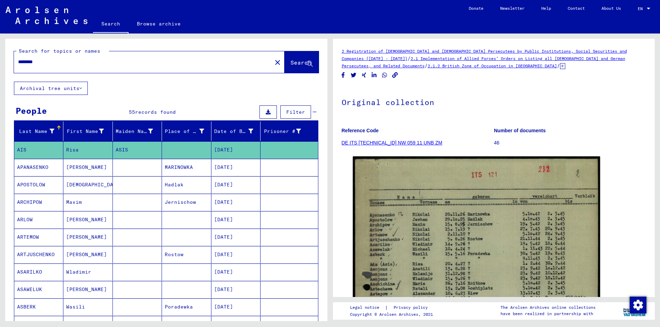
click at [60, 61] on input "********" at bounding box center [143, 61] width 250 height 7
type input "*"
type input "******"
click at [291, 62] on span "Search" at bounding box center [301, 62] width 21 height 7
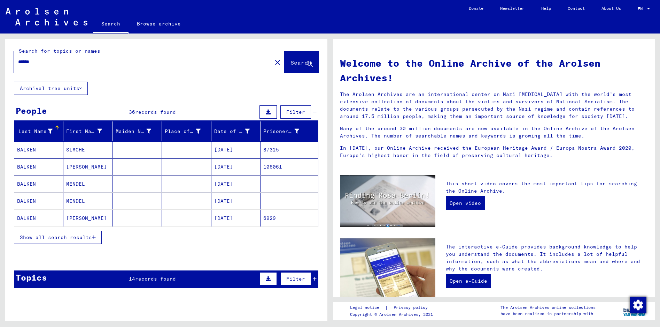
click at [73, 238] on span "Show all search results" at bounding box center [56, 237] width 72 height 6
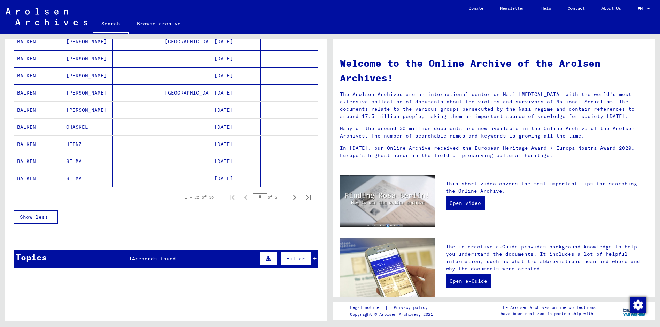
scroll to position [383, 0]
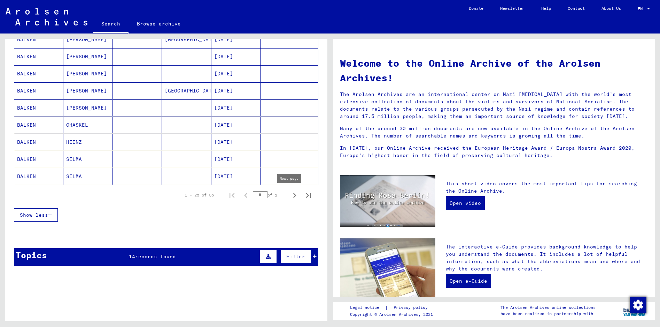
click at [290, 196] on icon "Next page" at bounding box center [295, 195] width 10 height 10
type input "*"
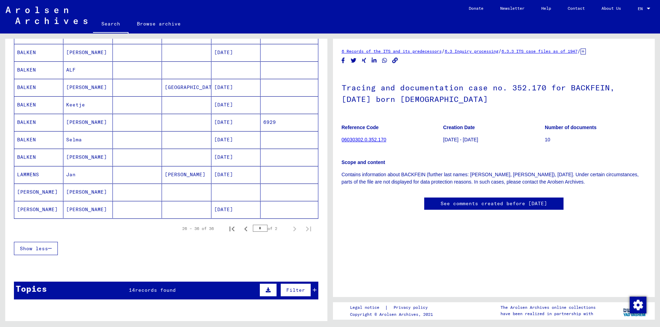
scroll to position [107, 0]
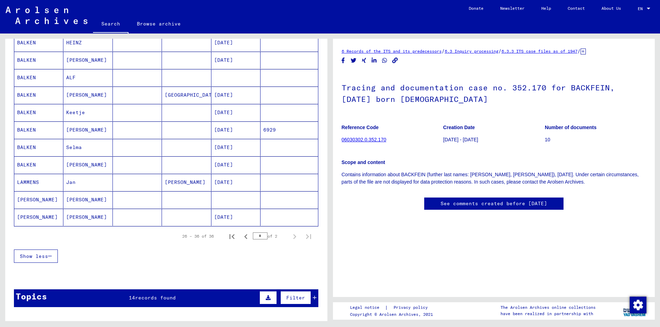
click at [41, 294] on div "Topics" at bounding box center [31, 296] width 31 height 13
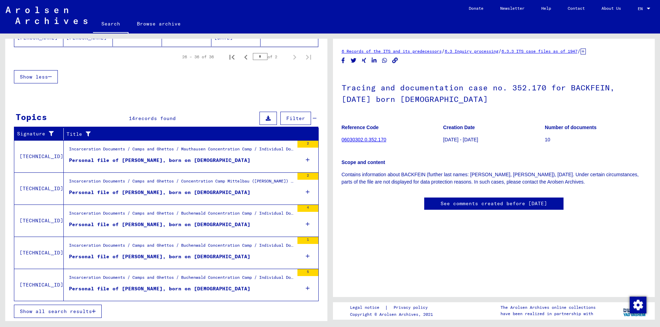
scroll to position [287, 0]
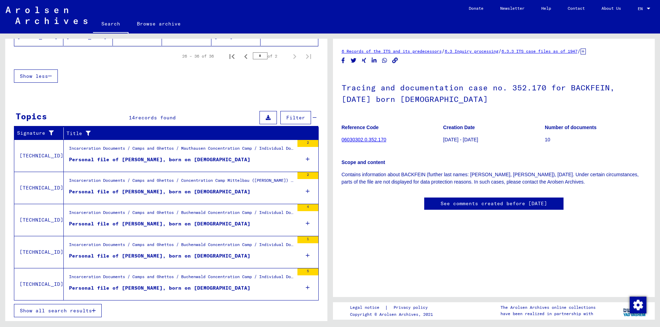
click at [74, 313] on span "Show all search results" at bounding box center [56, 310] width 72 height 6
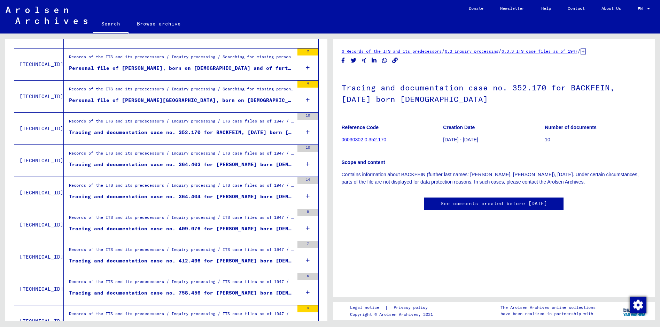
click at [185, 165] on div "Tracing and documentation case no. 364.403 for [PERSON_NAME] born [DEMOGRAPHIC_…" at bounding box center [181, 164] width 225 height 7
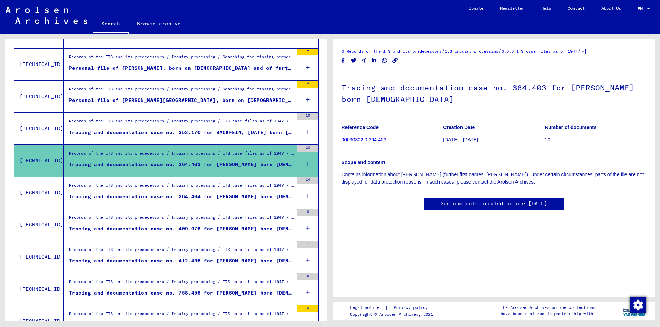
click at [299, 146] on div "10" at bounding box center [308, 148] width 21 height 7
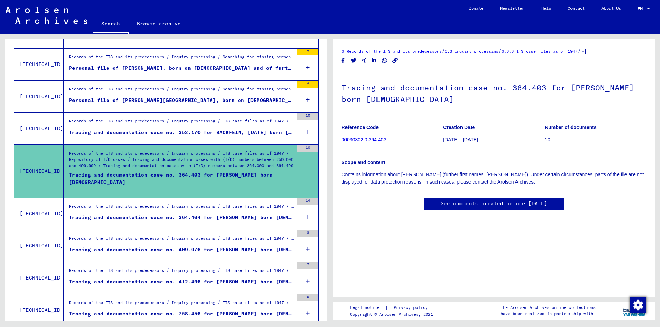
click at [256, 174] on div "Tracing and documentation case no. 364.403 for [PERSON_NAME] born [DEMOGRAPHIC_…" at bounding box center [181, 181] width 225 height 21
click at [352, 140] on link "06030302.0.364.403" at bounding box center [364, 140] width 45 height 6
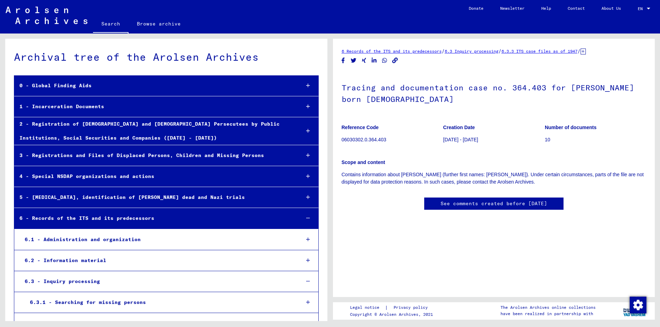
scroll to position [20209, 0]
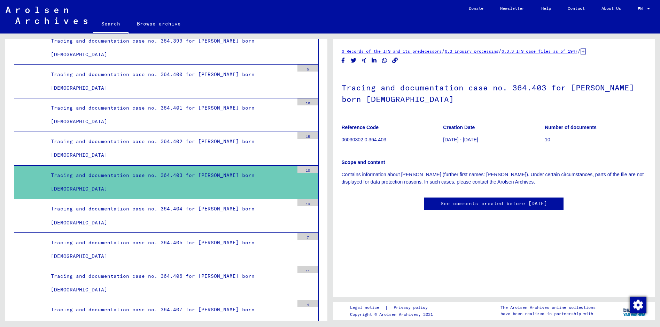
click at [299, 171] on div "10" at bounding box center [308, 169] width 21 height 7
click at [280, 181] on div "Tracing and documentation case no. 364.403 for [PERSON_NAME] born [DEMOGRAPHIC_…" at bounding box center [170, 181] width 248 height 27
click at [553, 51] on link "6.3.3 ITS case files as of 1947" at bounding box center [540, 50] width 76 height 5
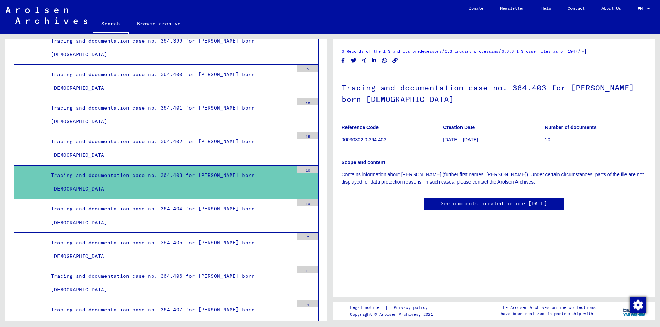
click at [224, 215] on div "Tracing and documentation case no. 364.404 for [PERSON_NAME] born [DEMOGRAPHIC_…" at bounding box center [170, 215] width 248 height 27
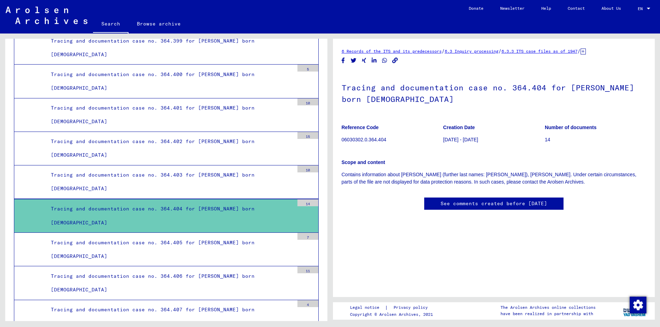
click at [470, 206] on link "See comments created before [DATE]" at bounding box center [494, 203] width 107 height 7
click at [182, 247] on div "Tracing and documentation case no. 364.405 for [PERSON_NAME] born [DEMOGRAPHIC_…" at bounding box center [170, 249] width 248 height 27
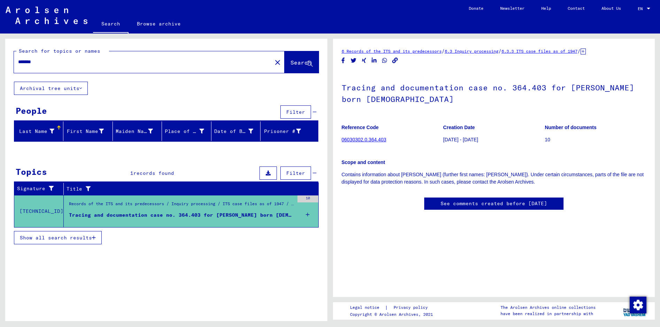
type input "******"
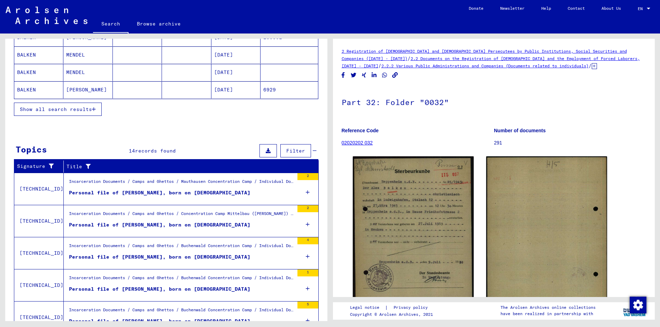
scroll to position [163, 0]
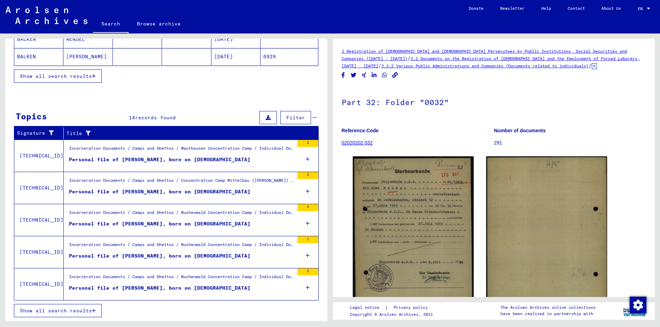
click at [83, 312] on span "Show all search results" at bounding box center [56, 310] width 72 height 6
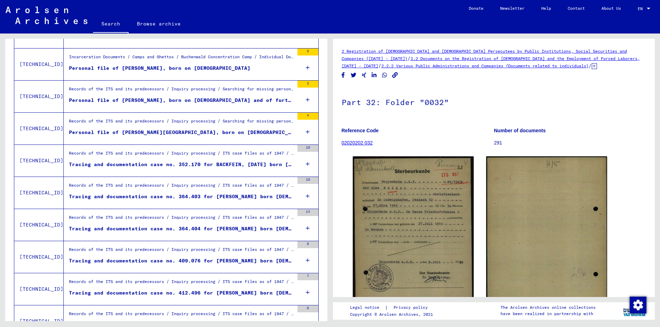
scroll to position [267, 0]
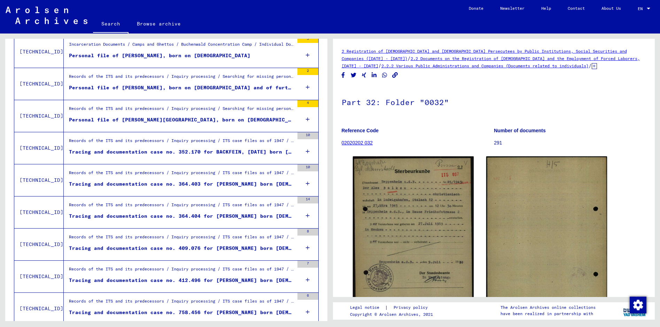
click at [270, 249] on div "Tracing and documentation case no. 409.076 for [PERSON_NAME] born [DEMOGRAPHIC_…" at bounding box center [181, 247] width 225 height 7
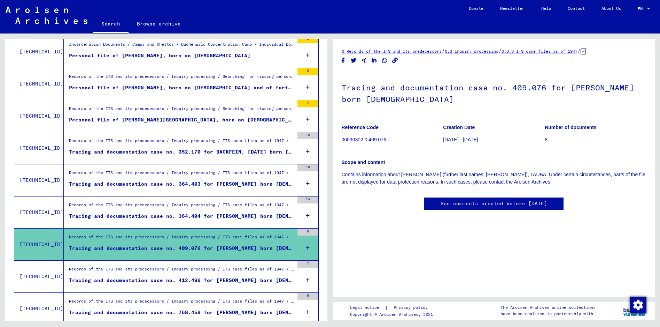
click at [228, 279] on div "Tracing and documentation case no. 412.496 for [PERSON_NAME] born [DEMOGRAPHIC_…" at bounding box center [181, 279] width 225 height 7
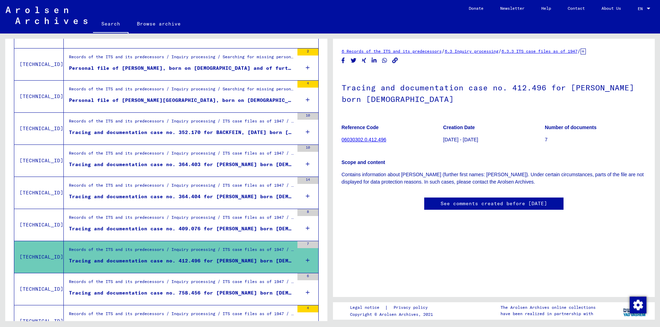
scroll to position [302, 0]
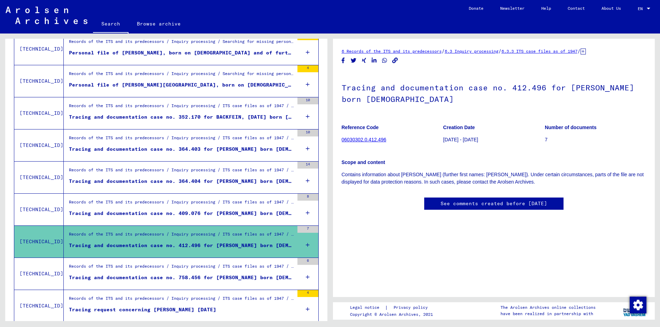
click at [213, 277] on div "Tracing and documentation case no. 758.456 for [PERSON_NAME] born [DEMOGRAPHIC_…" at bounding box center [181, 277] width 225 height 7
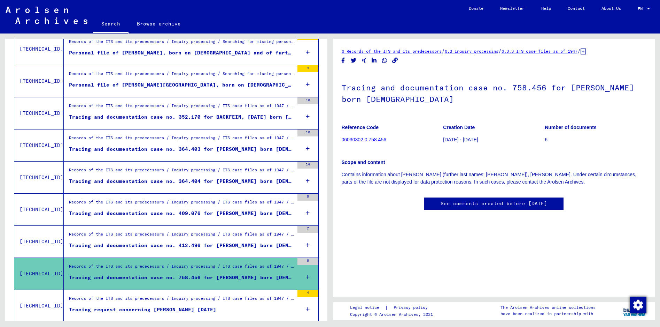
click at [360, 139] on link "06030302.0.758.456" at bounding box center [364, 140] width 45 height 6
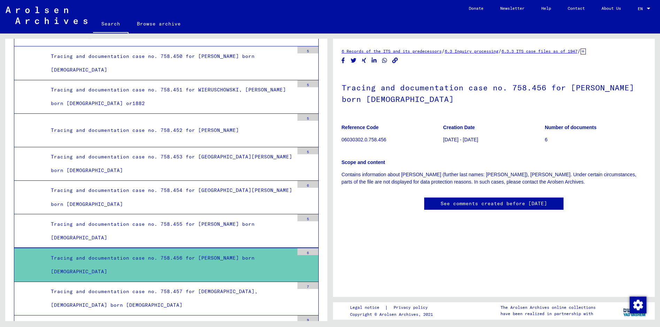
scroll to position [15943, 0]
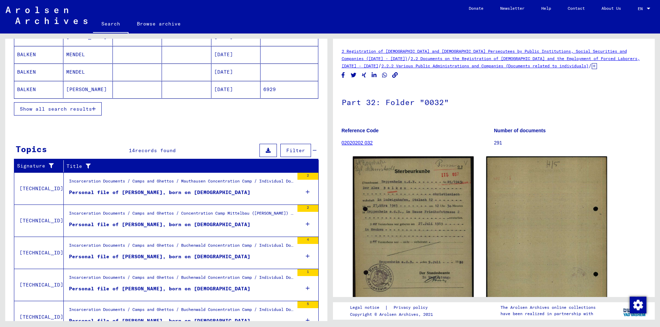
scroll to position [163, 0]
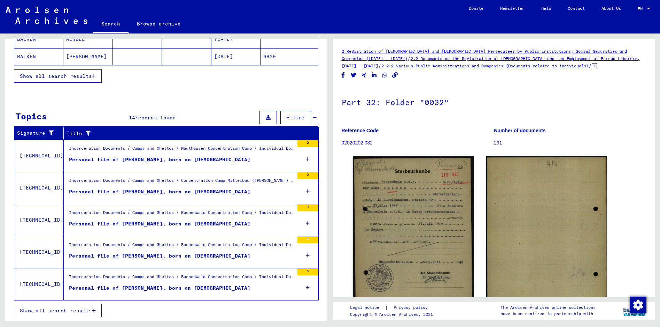
click at [73, 312] on span "Show all search results" at bounding box center [56, 310] width 72 height 6
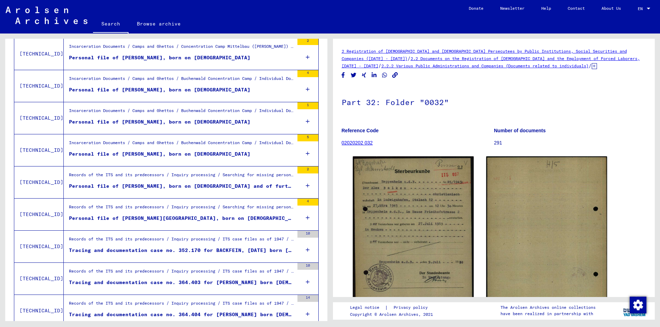
scroll to position [0, 0]
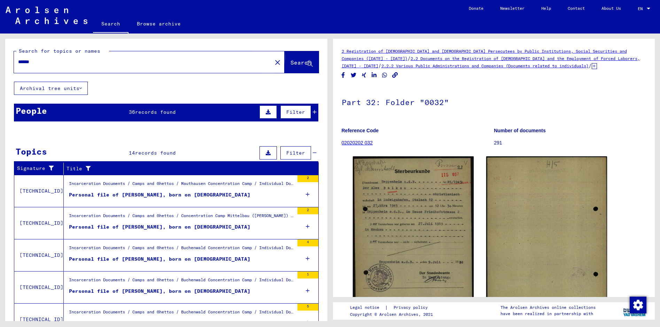
click at [291, 65] on span "Search" at bounding box center [301, 62] width 21 height 7
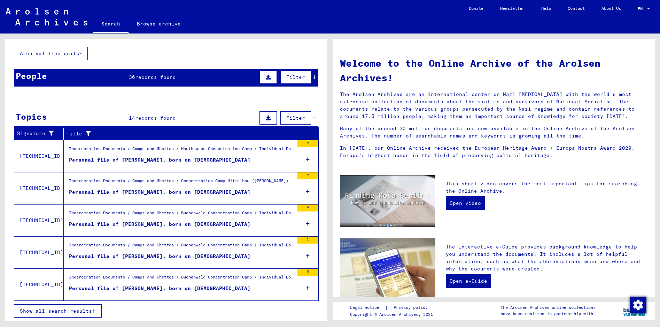
scroll to position [35, 0]
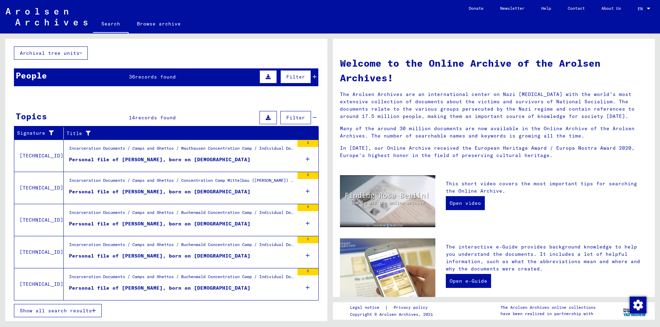
click at [81, 312] on span "Show all search results" at bounding box center [56, 310] width 72 height 6
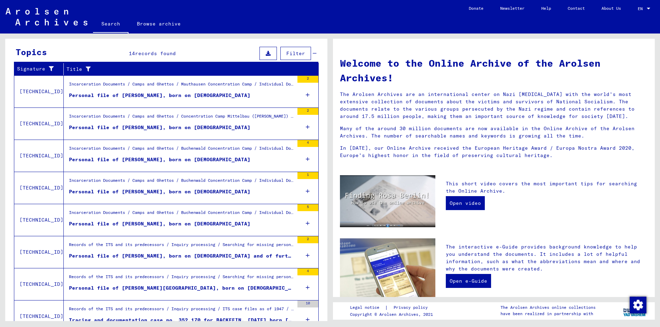
scroll to position [0, 0]
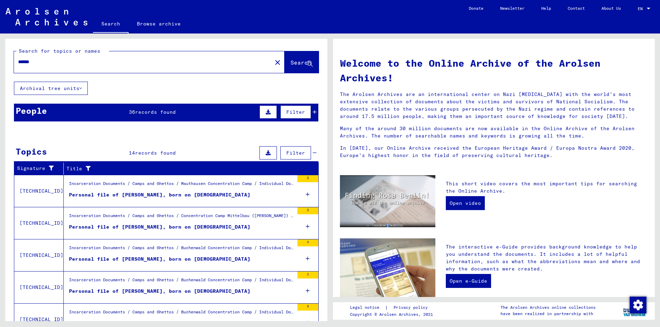
click at [45, 62] on input "******" at bounding box center [141, 61] width 246 height 7
type input "*"
type input "**********"
click at [285, 67] on button "Search" at bounding box center [302, 62] width 34 height 22
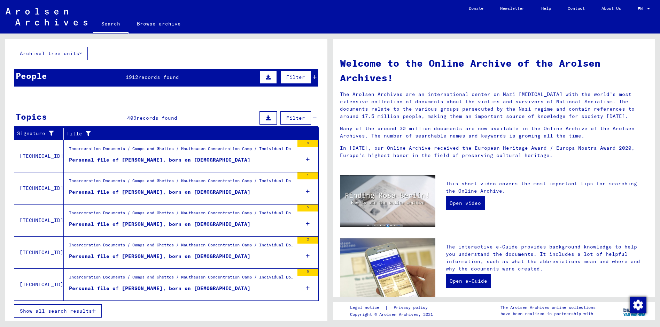
scroll to position [35, 0]
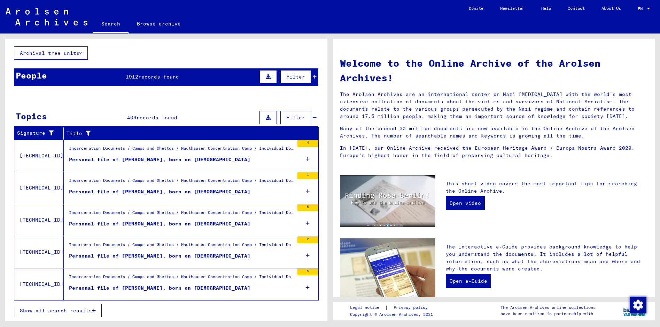
click at [76, 309] on span "Show all search results" at bounding box center [56, 310] width 72 height 6
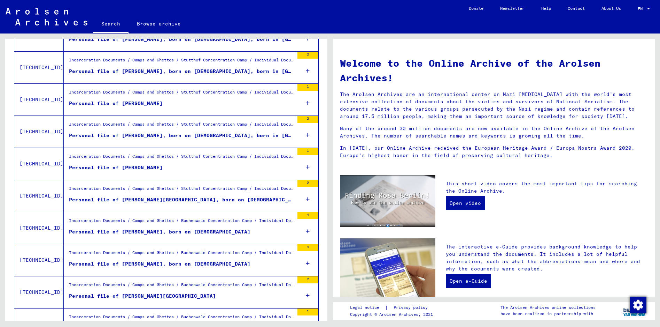
scroll to position [488, 0]
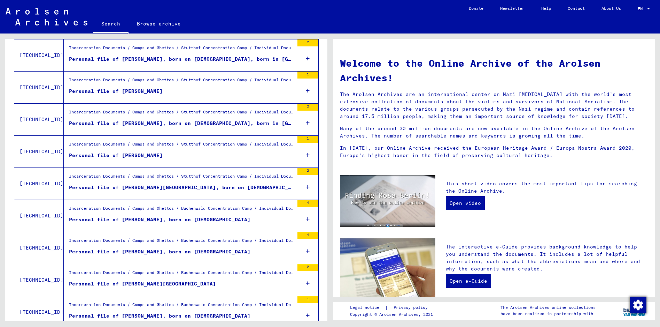
click at [205, 127] on figure "Personal file of [PERSON_NAME], born on [DEMOGRAPHIC_DATA], born in [GEOGRAPHIC…" at bounding box center [181, 125] width 225 height 10
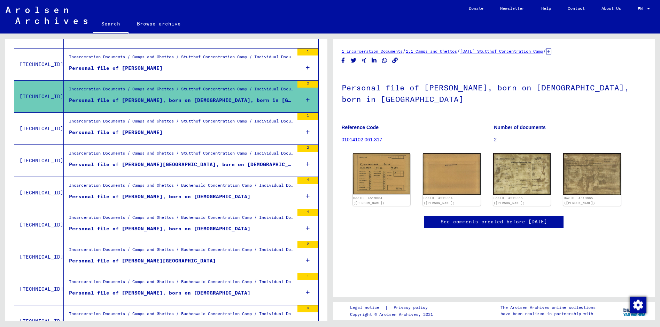
scroll to position [523, 0]
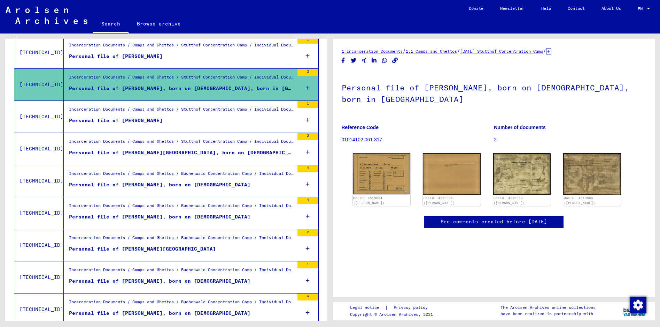
click at [190, 183] on div "Personal file of [PERSON_NAME], born on [DEMOGRAPHIC_DATA]" at bounding box center [160, 184] width 182 height 7
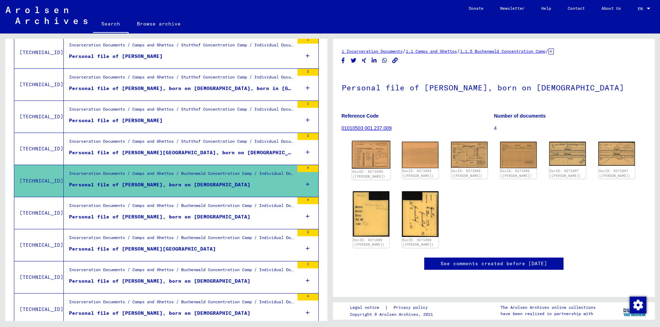
click at [370, 166] on img at bounding box center [371, 155] width 38 height 28
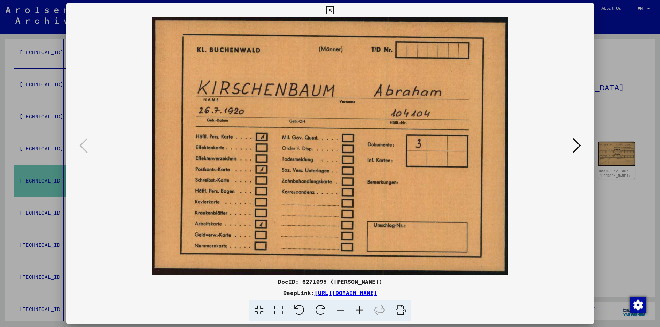
click at [579, 143] on icon at bounding box center [577, 145] width 8 height 17
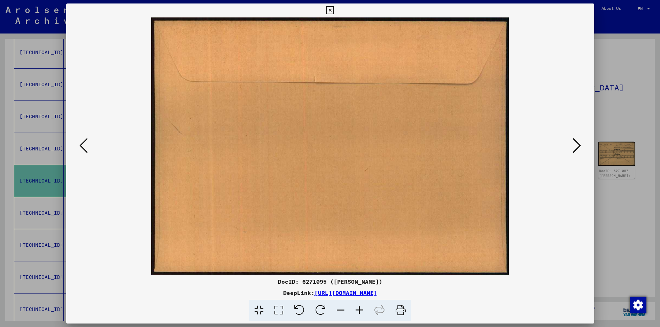
click at [577, 143] on icon at bounding box center [577, 145] width 8 height 17
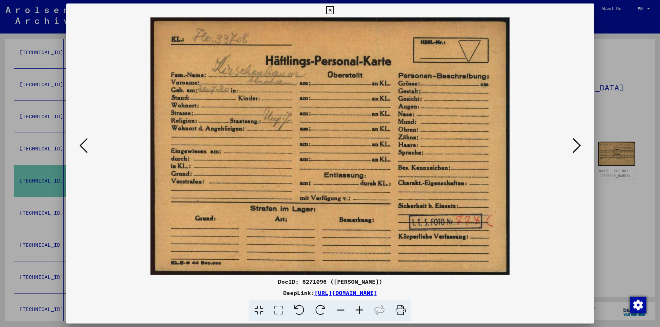
click at [577, 143] on icon at bounding box center [577, 145] width 8 height 17
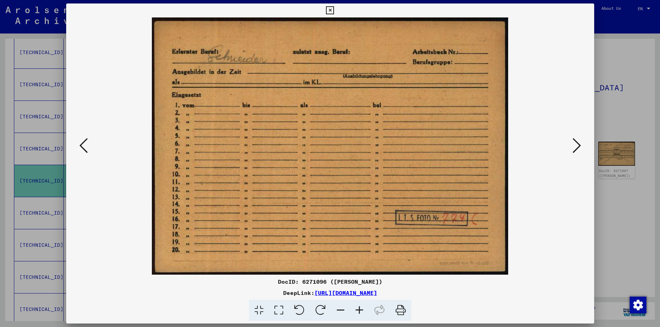
click at [577, 143] on icon at bounding box center [577, 145] width 8 height 17
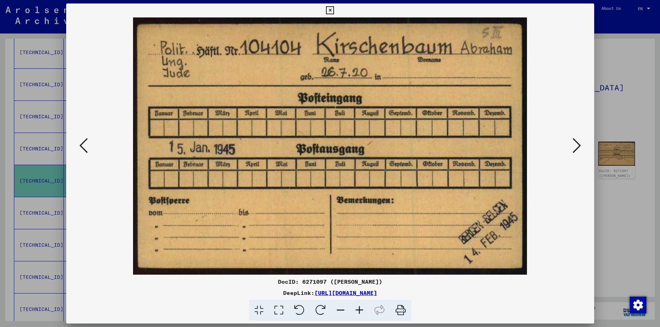
click at [577, 143] on icon at bounding box center [577, 145] width 8 height 17
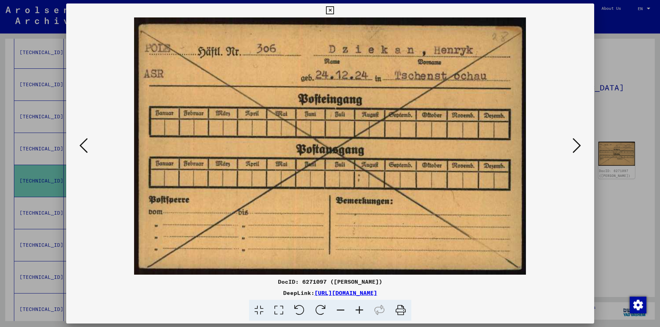
click at [577, 143] on icon at bounding box center [577, 145] width 8 height 17
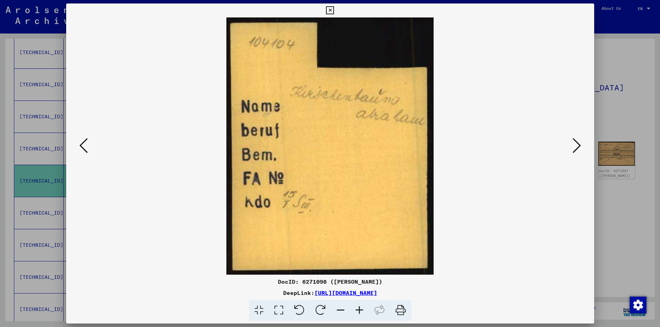
click at [577, 143] on icon at bounding box center [577, 145] width 8 height 17
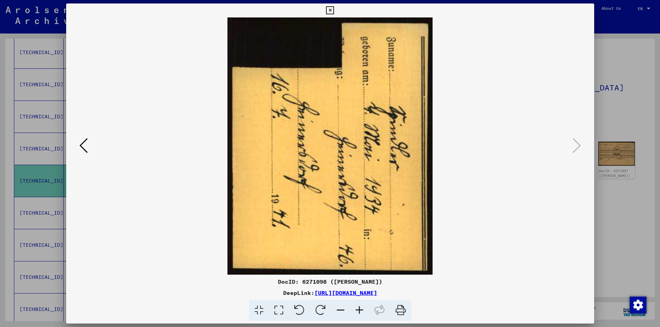
click at [333, 10] on icon at bounding box center [330, 10] width 8 height 8
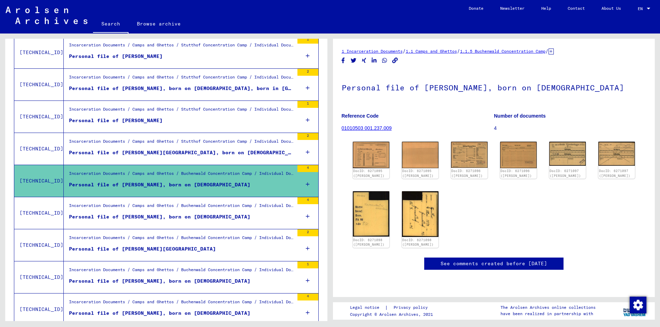
click at [160, 215] on div "Personal file of [PERSON_NAME], born on [DEMOGRAPHIC_DATA]" at bounding box center [160, 216] width 182 height 7
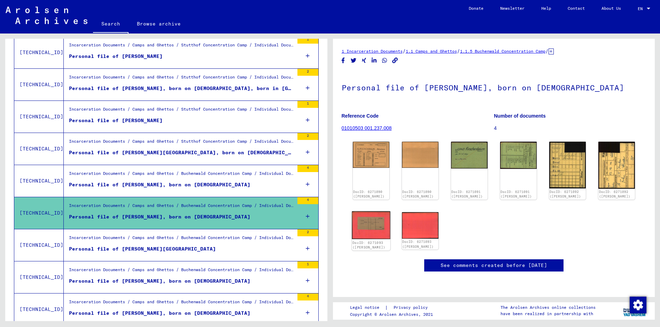
click at [372, 228] on img at bounding box center [371, 225] width 38 height 28
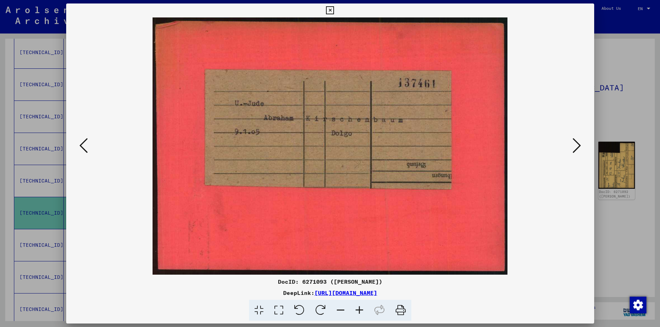
click at [580, 143] on icon at bounding box center [577, 145] width 8 height 17
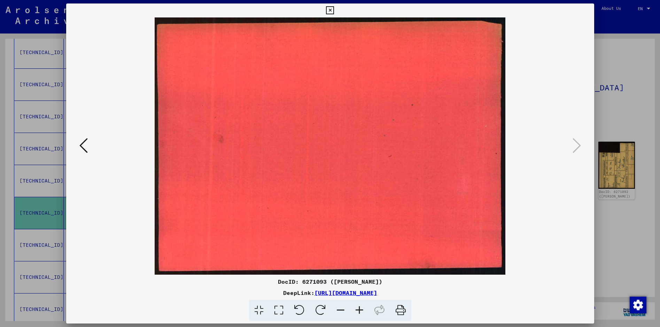
click at [84, 146] on icon at bounding box center [83, 145] width 8 height 17
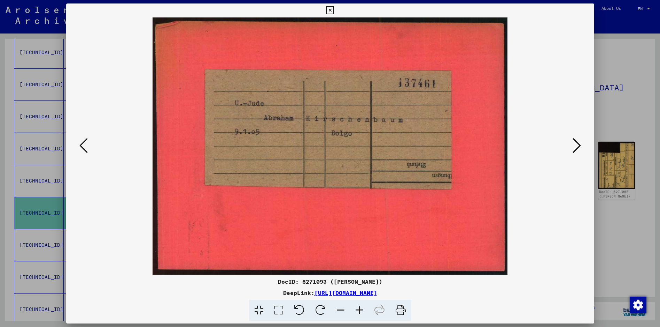
click at [84, 146] on icon at bounding box center [83, 145] width 8 height 17
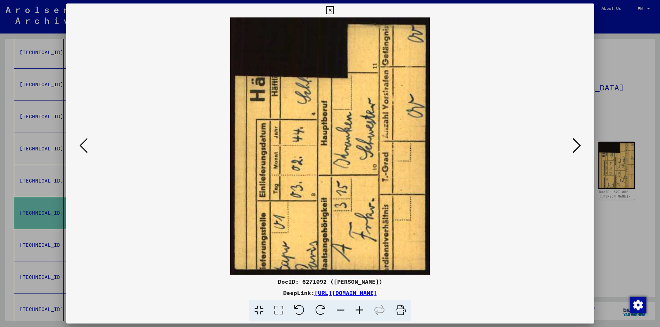
click at [84, 146] on icon at bounding box center [83, 145] width 8 height 17
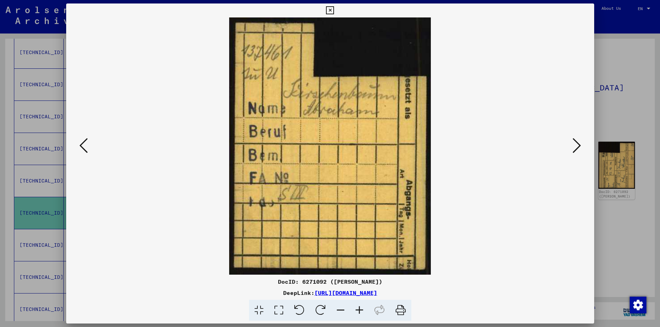
click at [84, 146] on icon at bounding box center [83, 145] width 8 height 17
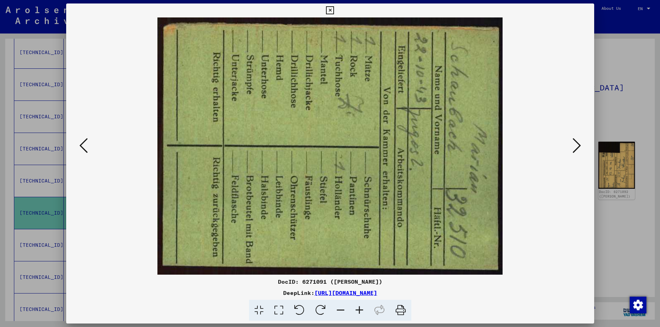
click at [83, 150] on icon at bounding box center [83, 145] width 8 height 17
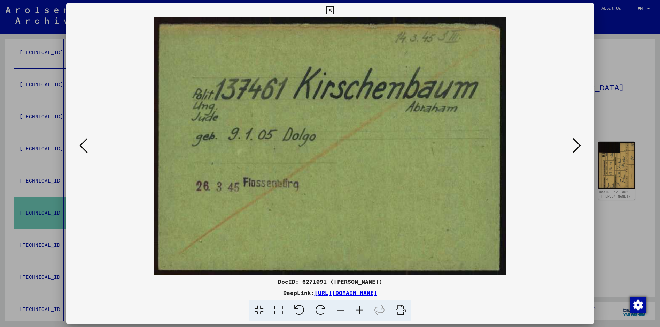
click at [83, 150] on icon at bounding box center [83, 145] width 8 height 17
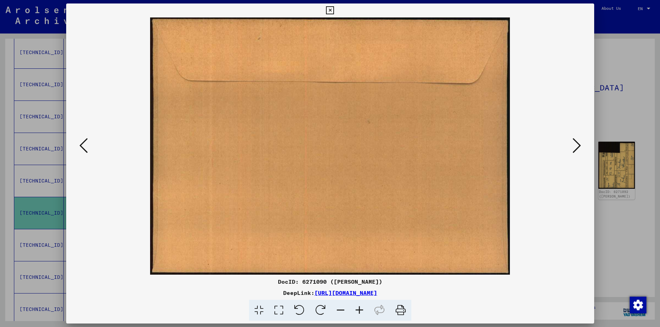
click at [83, 150] on icon at bounding box center [83, 145] width 8 height 17
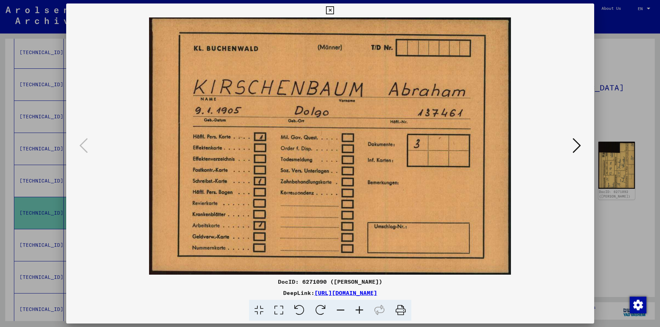
click at [329, 10] on icon at bounding box center [330, 10] width 8 height 8
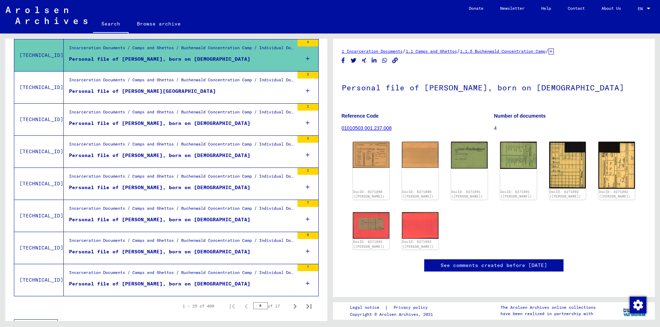
scroll to position [696, 0]
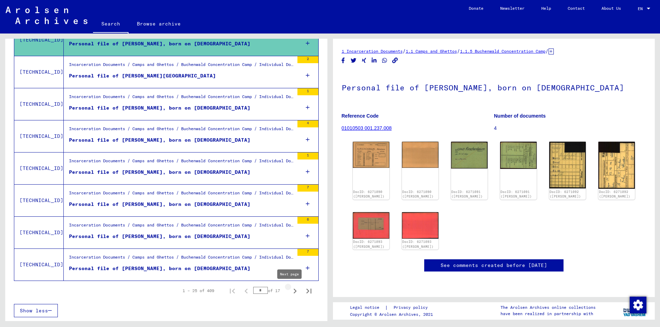
click at [293, 290] on icon "Next page" at bounding box center [295, 291] width 10 height 10
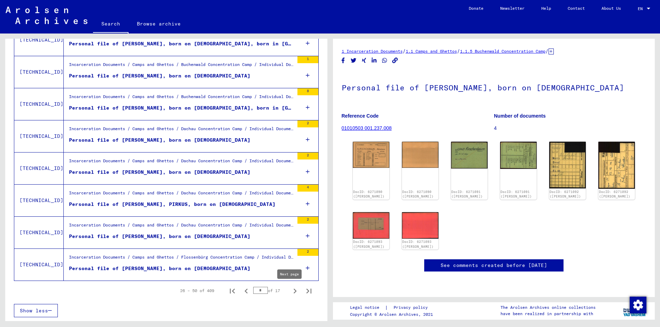
click at [290, 289] on icon "Next page" at bounding box center [295, 291] width 10 height 10
type input "*"
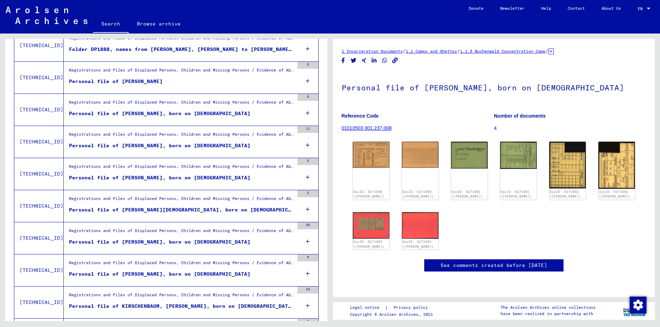
scroll to position [417, 0]
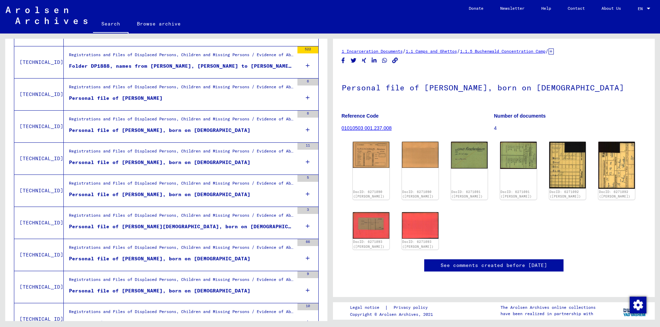
click at [167, 131] on div "Personal file of [PERSON_NAME], born on [DEMOGRAPHIC_DATA]" at bounding box center [160, 130] width 182 height 7
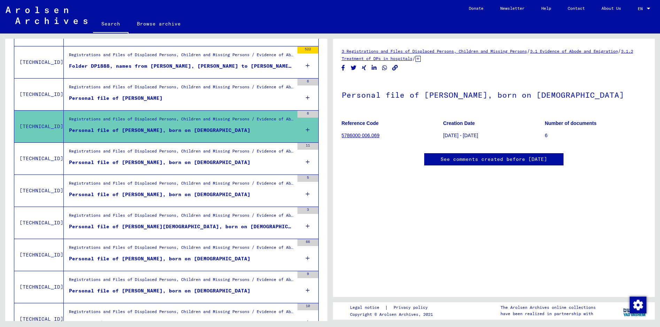
click at [298, 112] on div "6" at bounding box center [308, 113] width 21 height 7
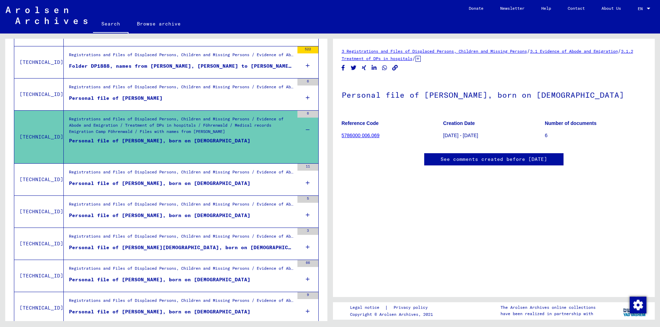
click at [209, 138] on div "Personal file of [PERSON_NAME], born on [DEMOGRAPHIC_DATA]" at bounding box center [160, 147] width 182 height 21
click at [367, 136] on link "5786000 006.069" at bounding box center [361, 135] width 38 height 6
click at [370, 135] on link "5786000 006.069" at bounding box center [361, 135] width 38 height 6
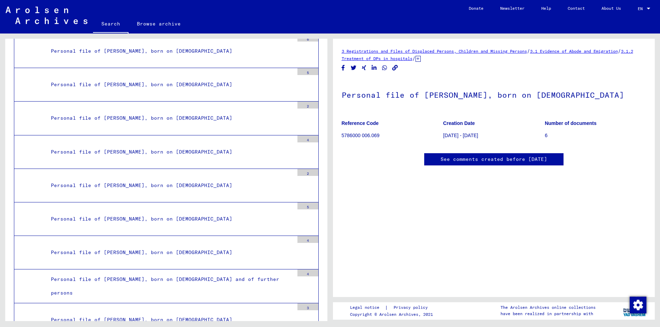
scroll to position [2491, 0]
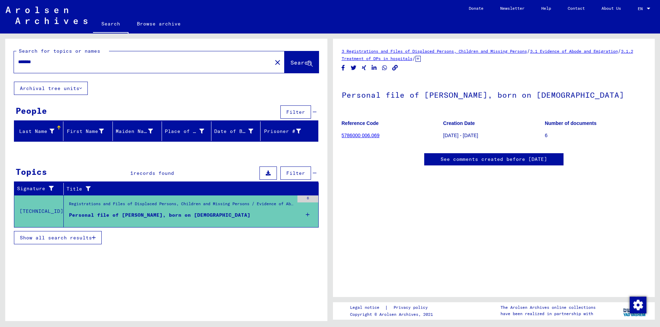
click at [76, 59] on input "*******" at bounding box center [143, 61] width 250 height 7
click at [70, 63] on input "*******" at bounding box center [143, 61] width 250 height 7
type input "*"
type input "**********"
click at [285, 67] on button "Search" at bounding box center [302, 62] width 34 height 22
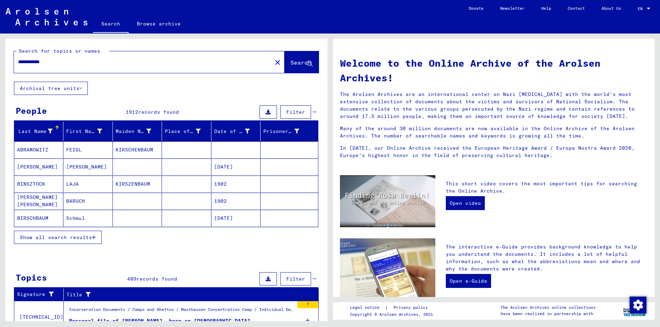
scroll to position [35, 0]
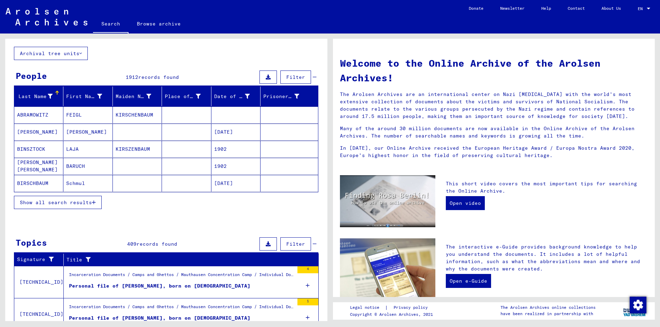
click at [82, 202] on span "Show all search results" at bounding box center [56, 202] width 72 height 6
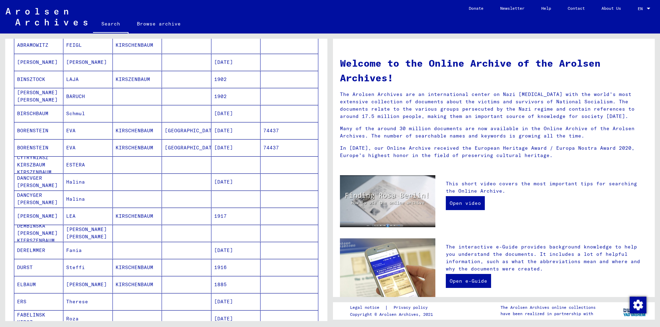
scroll to position [0, 0]
